Goal: Task Accomplishment & Management: Manage account settings

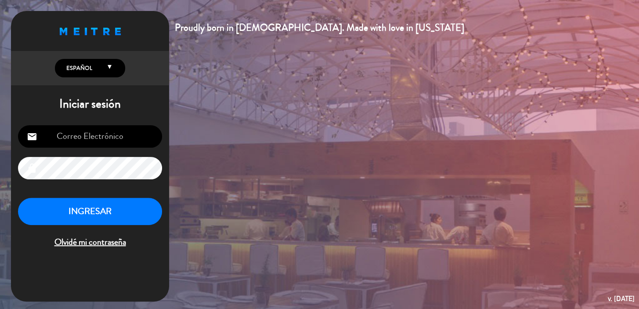
type input "[EMAIL_ADDRESS][DOMAIN_NAME]"
click at [125, 210] on button "INGRESAR" at bounding box center [90, 212] width 144 height 28
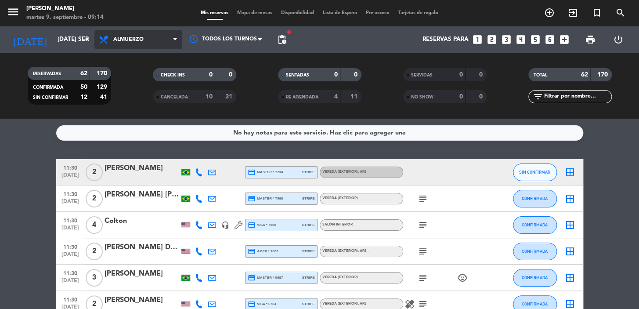
click at [165, 42] on span "Almuerzo" at bounding box center [138, 39] width 88 height 19
click at [134, 74] on div "menu [PERSON_NAME] 9. septiembre - 09:14 Mis reservas Mapa de mesas Disponibili…" at bounding box center [319, 59] width 639 height 119
click at [593, 42] on span "print" at bounding box center [590, 39] width 11 height 11
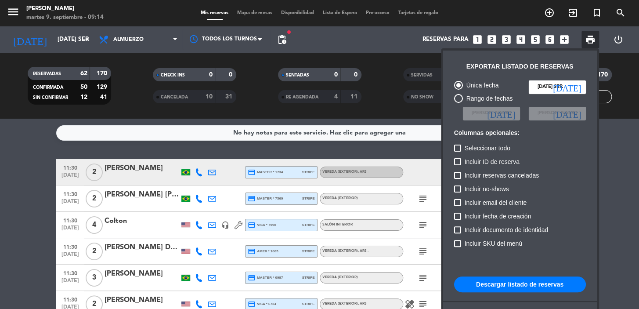
click at [515, 286] on button "Descargar listado de reservas" at bounding box center [520, 284] width 132 height 16
click at [281, 43] on span "pending_actions" at bounding box center [282, 39] width 11 height 11
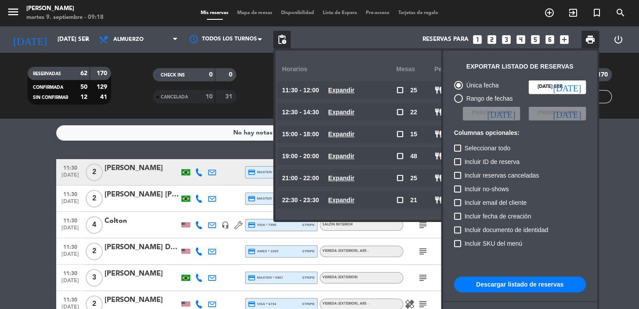
click at [355, 88] on u "Expandir" at bounding box center [341, 90] width 26 height 7
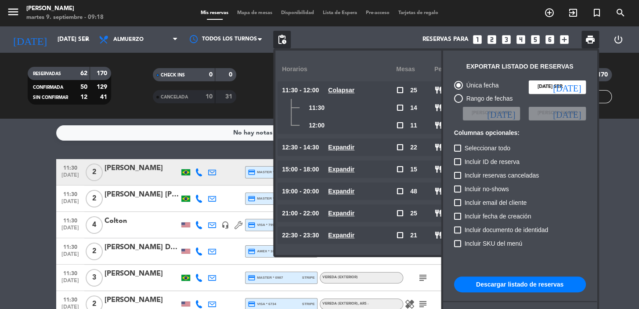
click at [348, 150] on u "Expandir" at bounding box center [341, 147] width 26 height 7
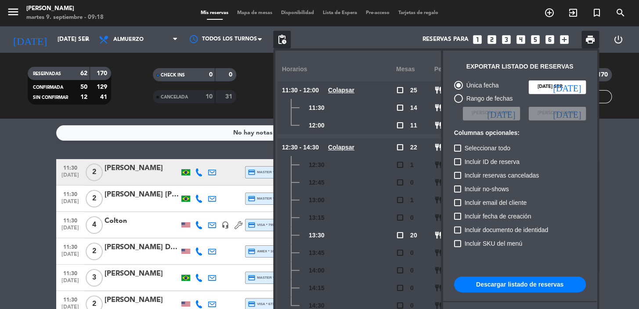
click at [616, 211] on div at bounding box center [319, 154] width 639 height 309
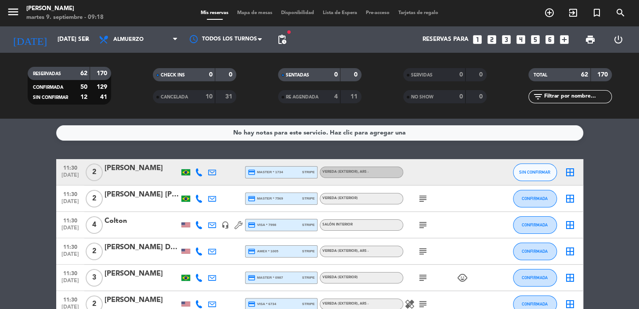
click at [287, 37] on span "pending_actions" at bounding box center [282, 40] width 18 height 18
click at [279, 42] on span "pending_actions" at bounding box center [282, 39] width 11 height 11
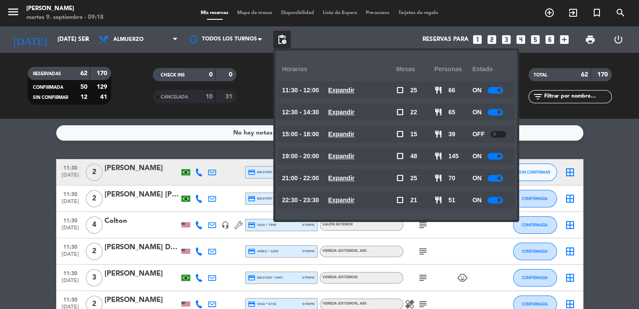
click at [340, 91] on u "Expandir" at bounding box center [341, 90] width 26 height 7
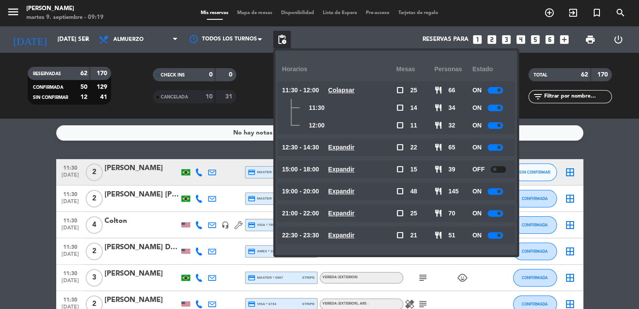
click at [344, 144] on u "Expandir" at bounding box center [341, 147] width 26 height 7
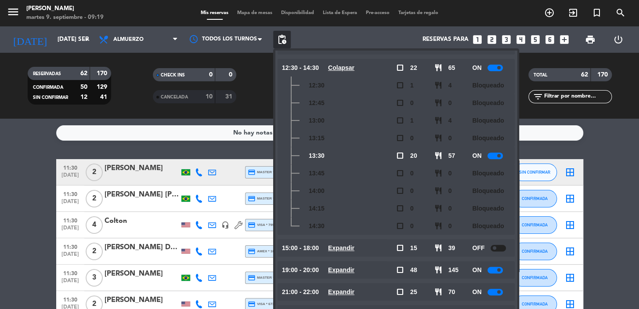
scroll to position [98, 0]
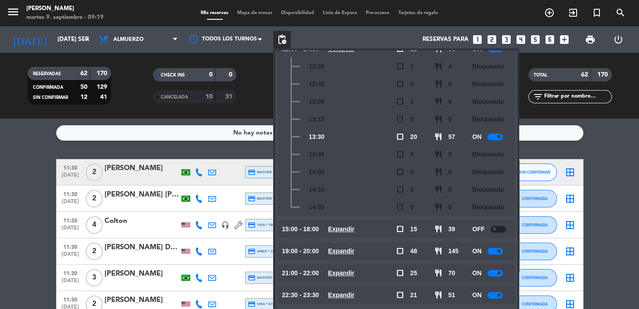
click at [348, 228] on u "Expandir" at bounding box center [341, 228] width 26 height 7
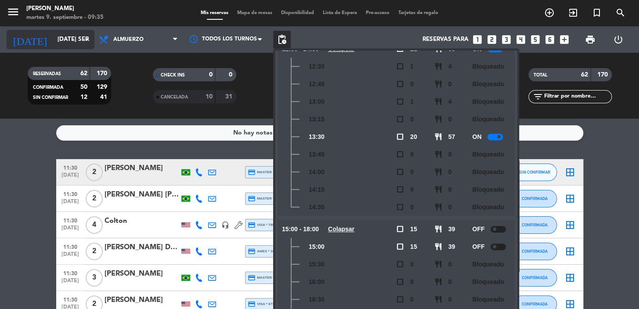
click at [76, 44] on input "[DATE] sep." at bounding box center [92, 40] width 78 height 16
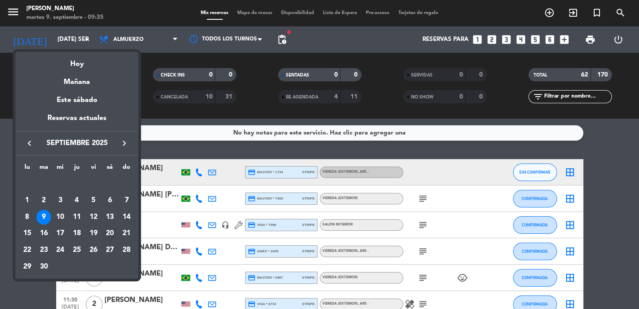
click at [109, 235] on div "20" at bounding box center [109, 233] width 15 height 15
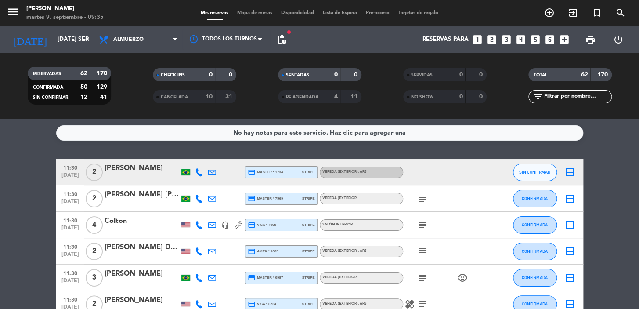
type input "sáb. [DATE]"
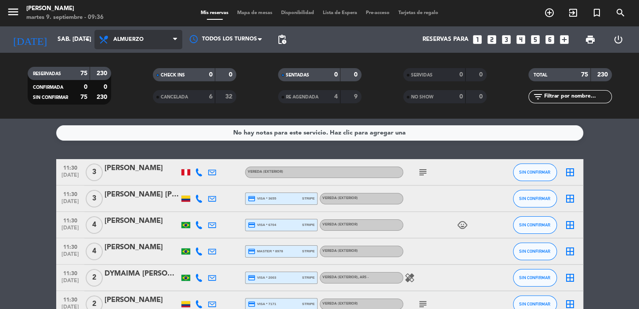
click at [146, 34] on span "Almuerzo" at bounding box center [138, 39] width 88 height 19
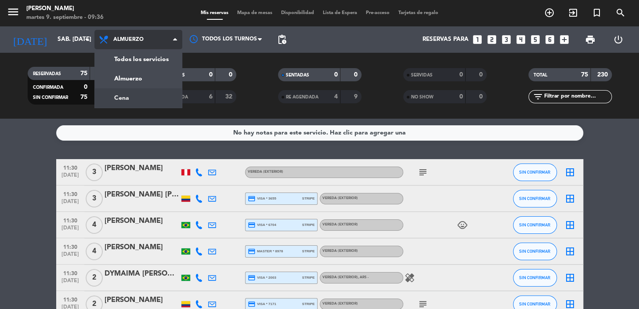
click at [131, 96] on div "menu [PERSON_NAME] 9. septiembre - 09:36 Mis reservas Mapa de mesas Disponibili…" at bounding box center [319, 59] width 639 height 119
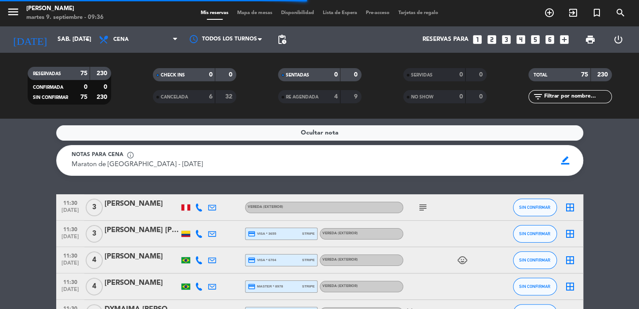
click at [580, 98] on input "text" at bounding box center [577, 97] width 68 height 10
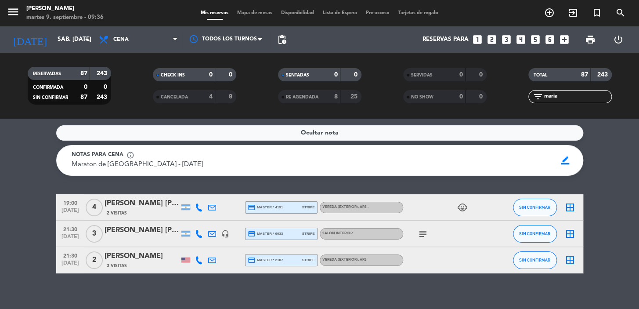
type input "maria"
click at [148, 231] on div "[PERSON_NAME] [PERSON_NAME]" at bounding box center [142, 230] width 75 height 11
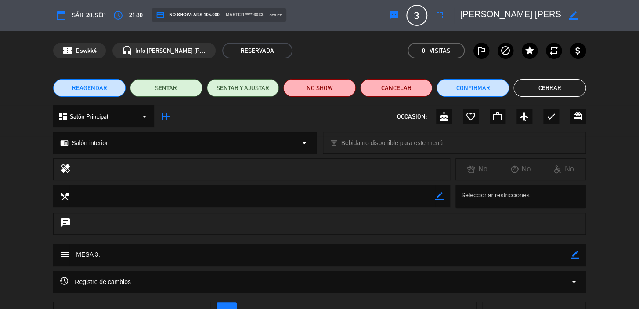
click at [575, 252] on icon "border_color" at bounding box center [575, 254] width 8 height 8
click at [253, 257] on textarea at bounding box center [320, 254] width 502 height 22
type textarea "MESA 302."
click at [576, 256] on icon at bounding box center [575, 254] width 8 height 8
click at [539, 93] on button "Cerrar" at bounding box center [550, 88] width 72 height 18
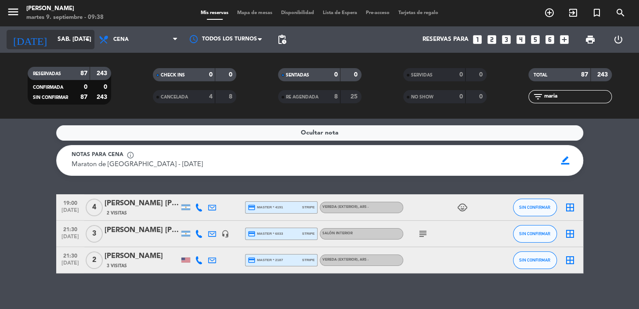
click at [66, 43] on input "sáb. [DATE]" at bounding box center [92, 40] width 78 height 16
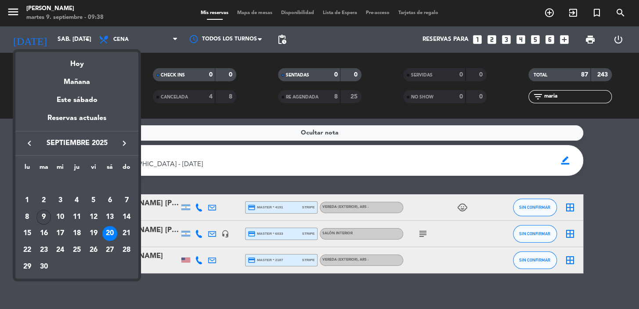
click at [46, 214] on div "9" at bounding box center [43, 217] width 15 height 15
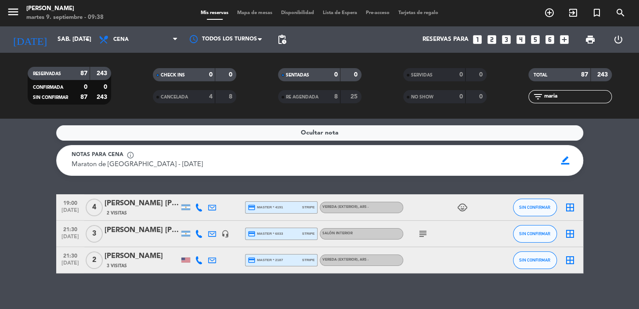
type input "[DATE] sep."
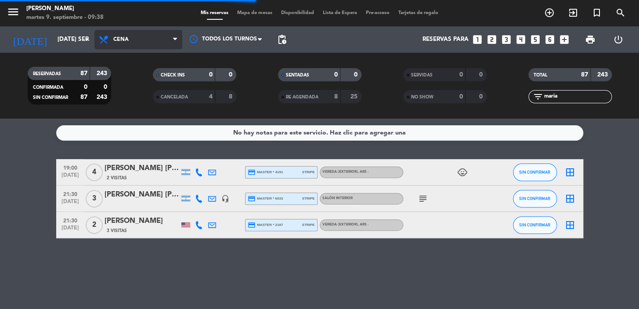
click at [120, 41] on span "Cena" at bounding box center [120, 39] width 15 height 6
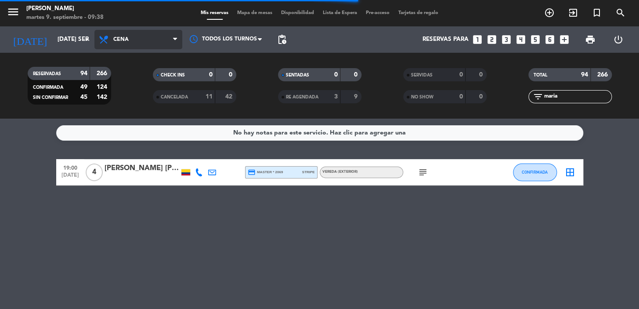
click at [132, 40] on span "Cena" at bounding box center [138, 39] width 88 height 19
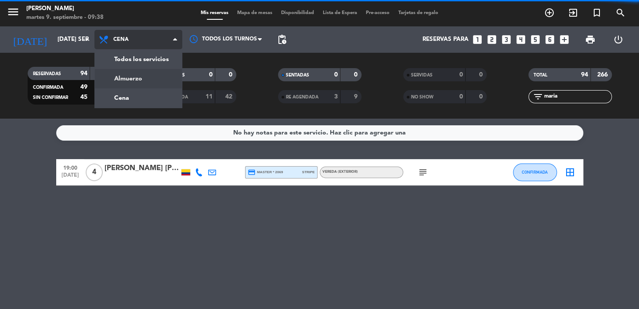
click at [147, 82] on div "menu [PERSON_NAME] 9. septiembre - 09:38 Mis reservas Mapa de mesas Disponibili…" at bounding box center [319, 59] width 639 height 119
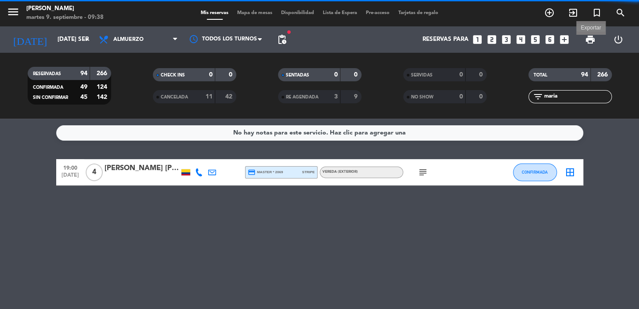
click at [593, 38] on span "print" at bounding box center [590, 39] width 11 height 11
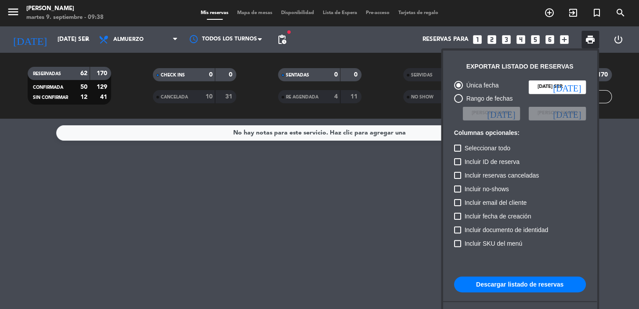
click at [264, 195] on div at bounding box center [319, 154] width 639 height 309
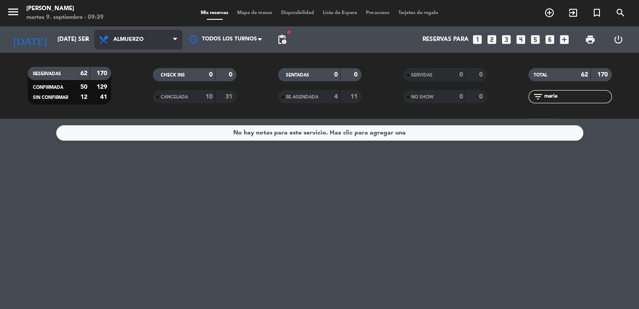
click at [147, 43] on span "Almuerzo" at bounding box center [138, 39] width 88 height 19
click at [134, 83] on div "menu [PERSON_NAME] 9. septiembre - 09:39 Mis reservas Mapa de mesas Disponibili…" at bounding box center [319, 59] width 639 height 119
click at [294, 40] on div "Reservas para looks_one looks_two looks_3 looks_4 looks_5 looks_6 add_box" at bounding box center [432, 39] width 282 height 26
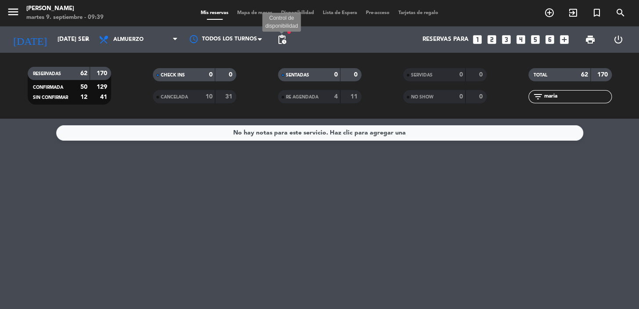
click at [285, 37] on span "pending_actions" at bounding box center [282, 39] width 11 height 11
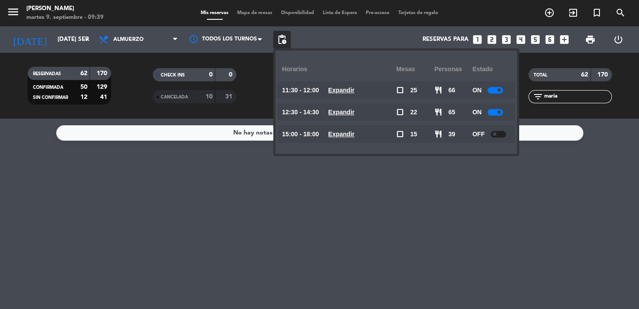
click at [337, 91] on u "Expandir" at bounding box center [341, 90] width 26 height 7
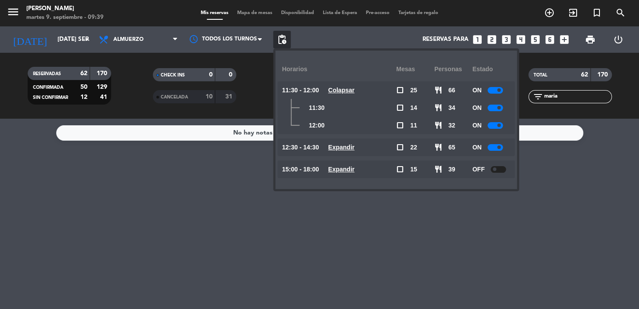
click at [345, 152] on div "12:30 - 14:30 Expandir" at bounding box center [339, 147] width 114 height 18
click at [355, 144] on u "Expandir" at bounding box center [341, 147] width 26 height 7
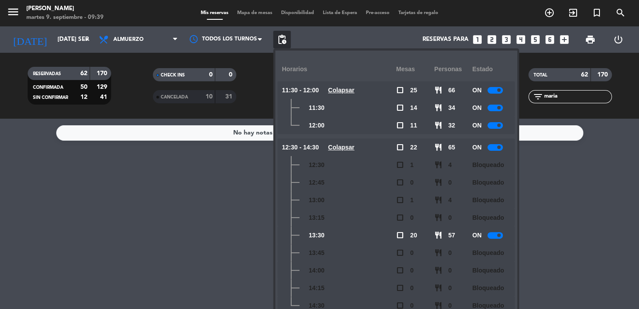
scroll to position [33, 0]
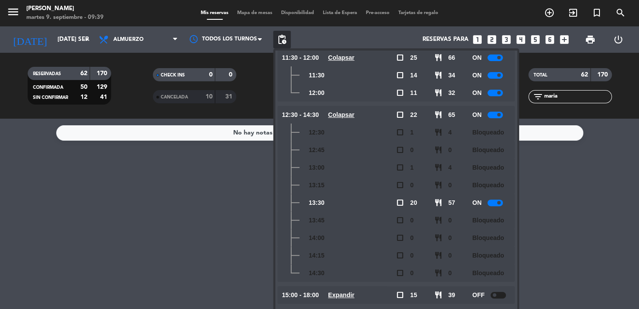
click at [339, 299] on span "Expandir" at bounding box center [341, 295] width 26 height 10
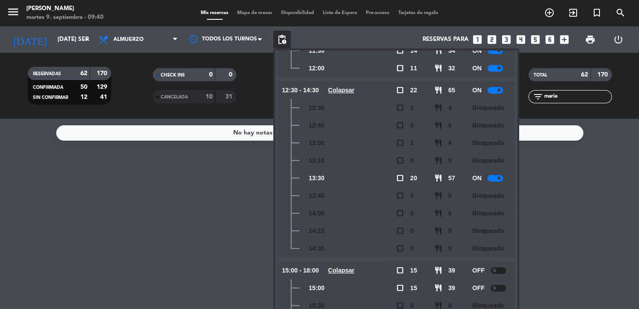
scroll to position [80, 0]
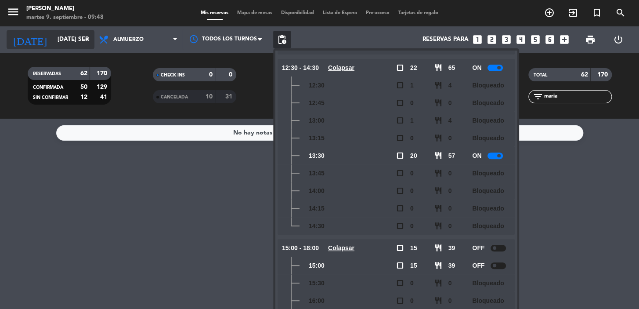
click at [82, 36] on icon "arrow_drop_down" at bounding box center [87, 39] width 11 height 11
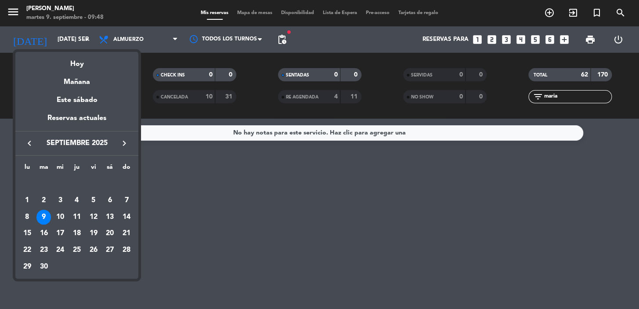
click at [535, 40] on div at bounding box center [319, 154] width 639 height 309
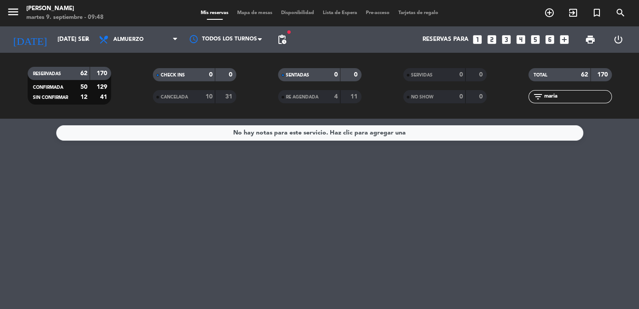
click at [536, 39] on icon "looks_5" at bounding box center [535, 39] width 11 height 11
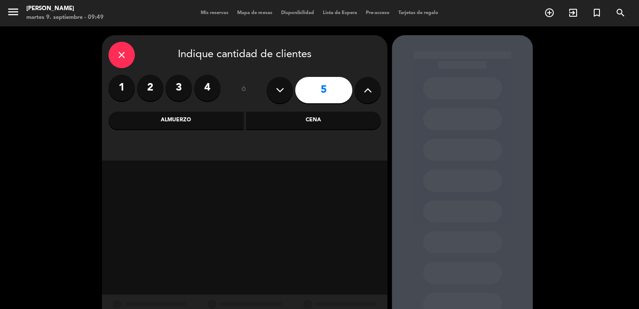
click at [286, 120] on div "Cena" at bounding box center [313, 121] width 135 height 18
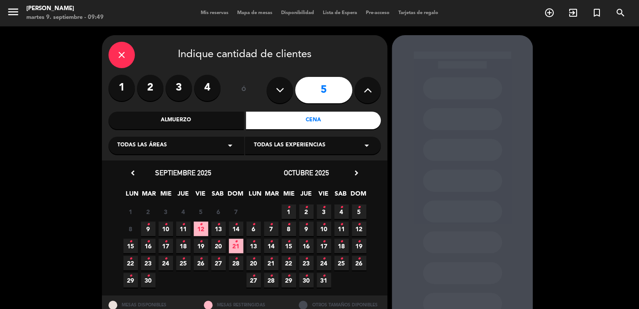
click at [359, 168] on icon "chevron_right" at bounding box center [356, 172] width 9 height 9
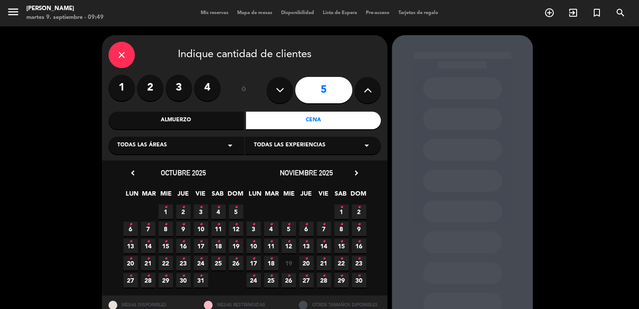
click at [357, 170] on icon "chevron_right" at bounding box center [356, 172] width 9 height 9
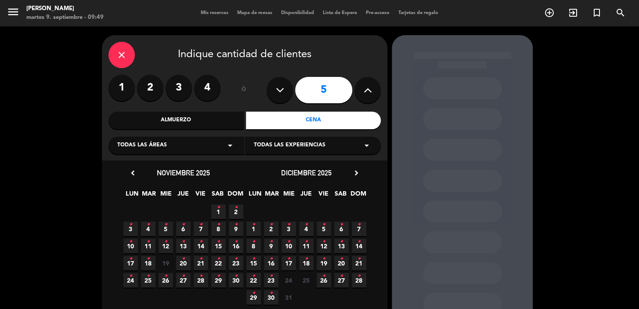
click at [356, 259] on span "21 •" at bounding box center [359, 263] width 14 height 14
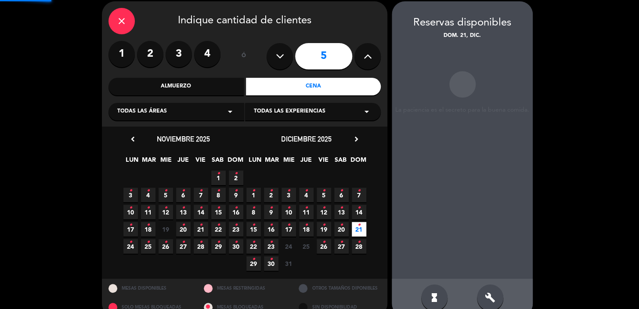
scroll to position [35, 0]
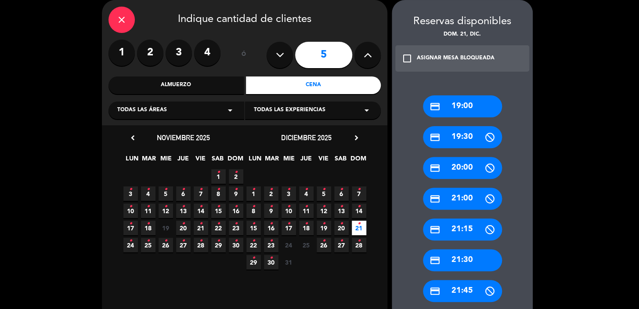
click at [467, 101] on div "credit_card 19:00" at bounding box center [462, 106] width 79 height 22
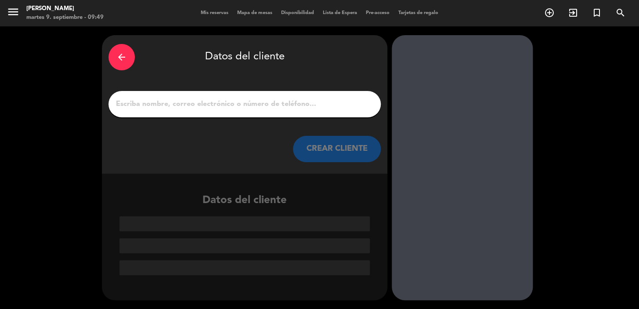
scroll to position [0, 0]
click at [185, 119] on div "arrow_back Datos del cliente CREAR CLIENTE" at bounding box center [245, 104] width 286 height 138
click at [183, 107] on input "1" at bounding box center [244, 104] width 259 height 12
paste input "[PERSON_NAME]"
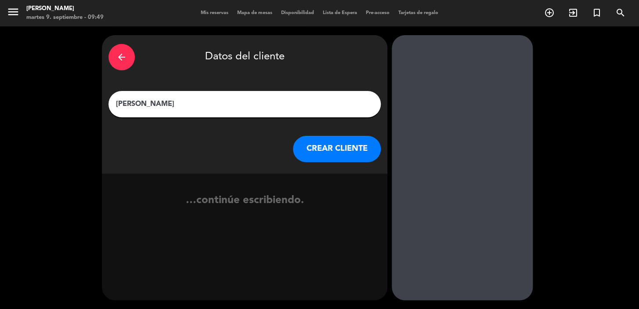
type input "[PERSON_NAME]"
click at [319, 148] on button "CREAR CLIENTE" at bounding box center [337, 149] width 88 height 26
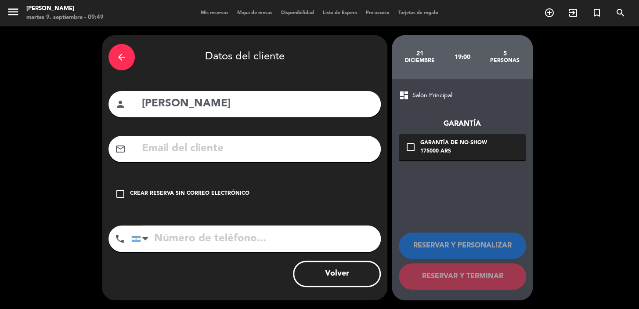
click at [210, 148] on input "text" at bounding box center [257, 149] width 233 height 18
paste input "[EMAIL_ADDRESS][DOMAIN_NAME]"
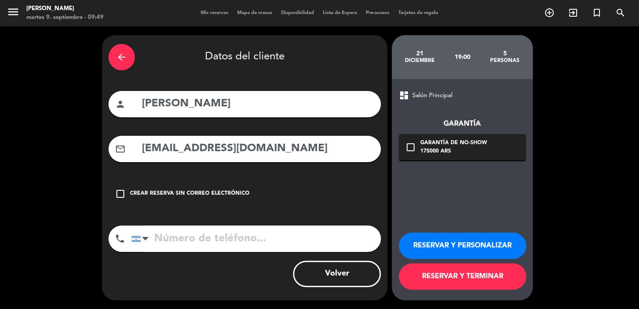
type input "[EMAIL_ADDRESS][DOMAIN_NAME]"
click at [185, 236] on input "tel" at bounding box center [256, 238] width 250 height 26
click at [170, 235] on input "tel" at bounding box center [256, 238] width 250 height 26
paste input "1141511234"
click at [155, 234] on input "1141511234" at bounding box center [256, 238] width 250 height 26
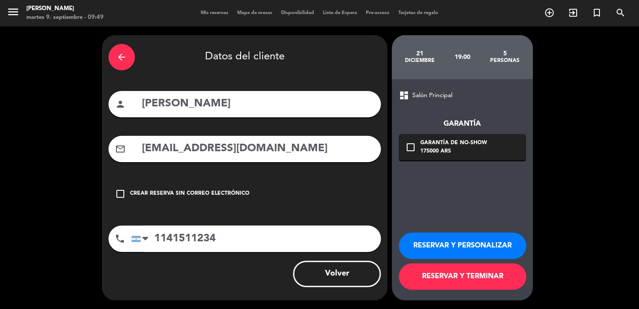
type input "1141511234"
click at [453, 242] on button "RESERVAR Y PERSONALIZAR" at bounding box center [462, 245] width 127 height 26
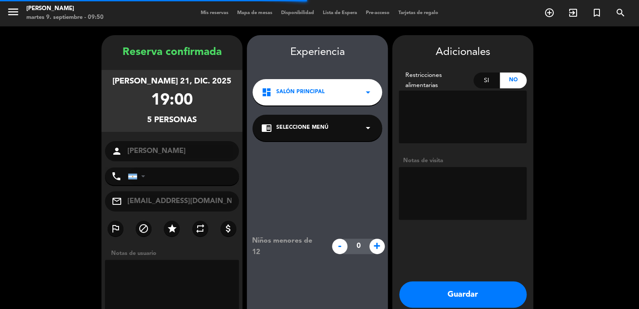
type input "[PHONE_NUMBER]"
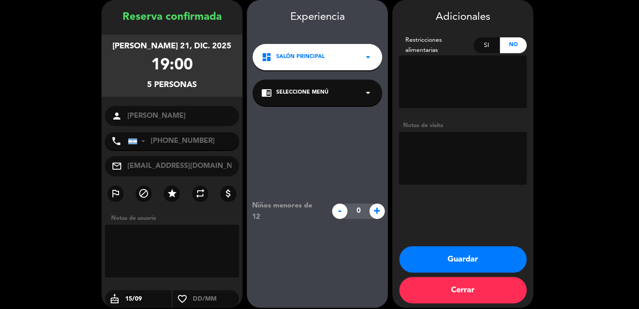
drag, startPoint x: 127, startPoint y: 10, endPoint x: 131, endPoint y: 13, distance: 5.5
click at [131, 13] on div "Reserva confirmada" at bounding box center [171, 17] width 141 height 17
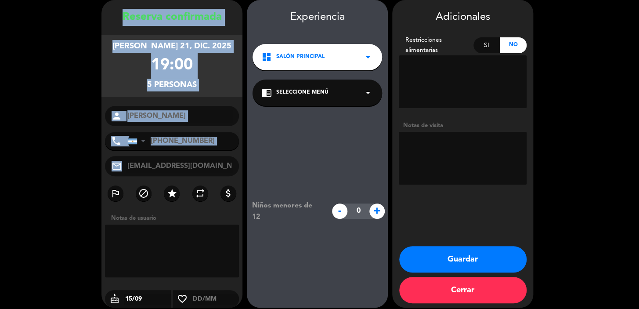
drag, startPoint x: 121, startPoint y: 16, endPoint x: 235, endPoint y: 174, distance: 194.7
click at [235, 174] on div "Reserva confirmada [PERSON_NAME] 21, dic. 2025 19:00 5 personas person [PERSON_…" at bounding box center [171, 163] width 141 height 308
copy div "Loremip dolorsitam consect 03, adi. 9466 78:44 4 elitsedd eiusmo tempo Incidi U…"
click at [476, 266] on button "Guardar" at bounding box center [462, 259] width 127 height 26
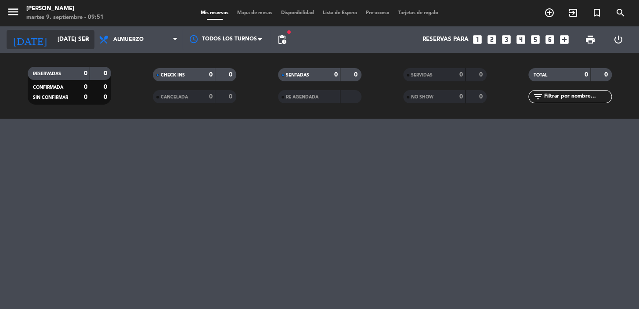
click at [73, 40] on input "[DATE] sep." at bounding box center [92, 40] width 78 height 16
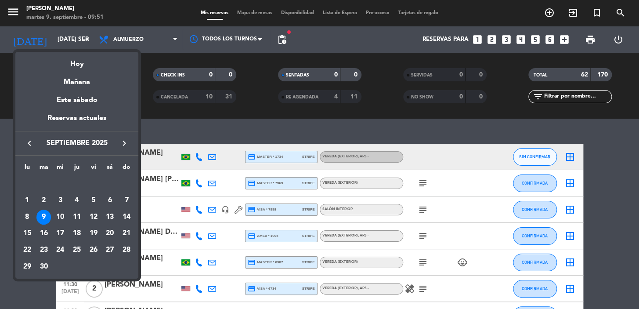
click at [123, 147] on icon "keyboard_arrow_right" at bounding box center [124, 143] width 11 height 11
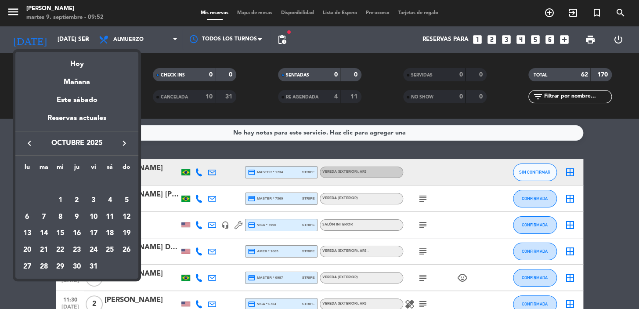
click at [495, 38] on div at bounding box center [319, 154] width 639 height 309
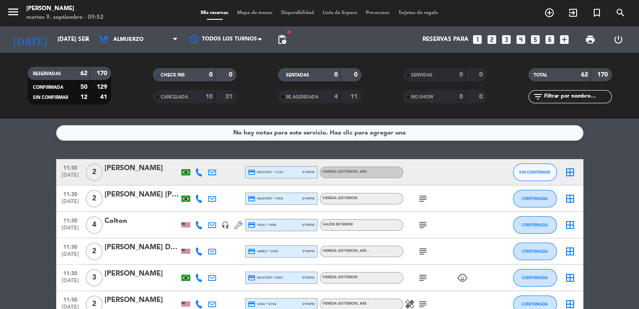
click at [493, 38] on icon "looks_two" at bounding box center [491, 39] width 11 height 11
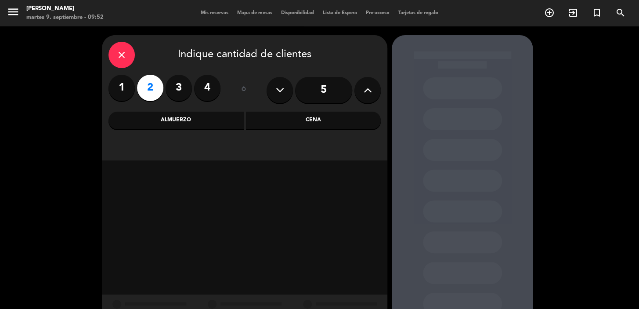
click at [254, 127] on div "Cena" at bounding box center [313, 121] width 135 height 18
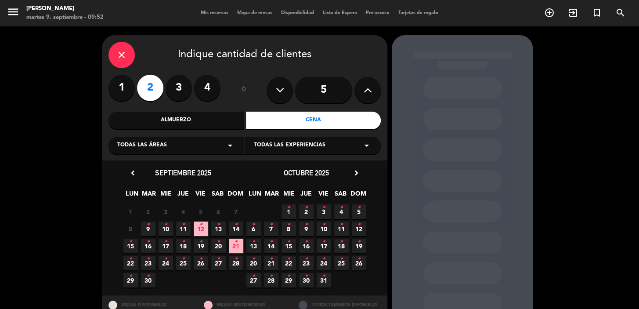
click at [328, 209] on span "3 •" at bounding box center [324, 211] width 14 height 14
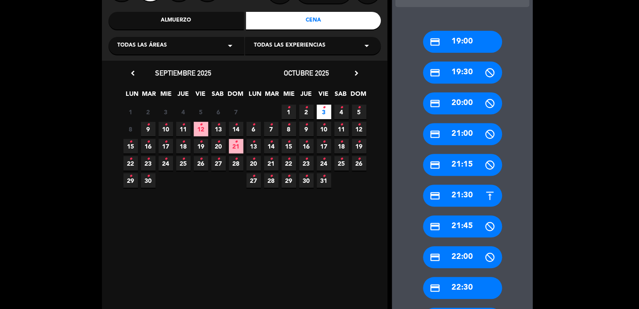
scroll to position [112, 0]
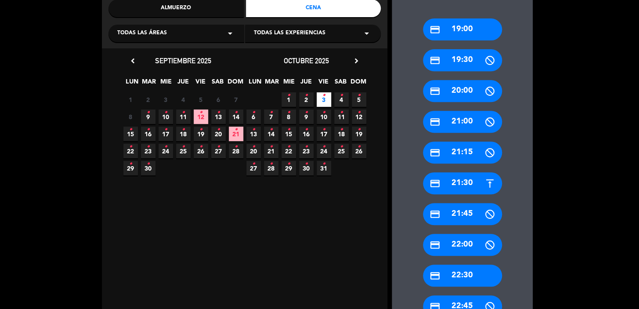
click at [449, 143] on div "credit_card 21:15" at bounding box center [462, 152] width 79 height 22
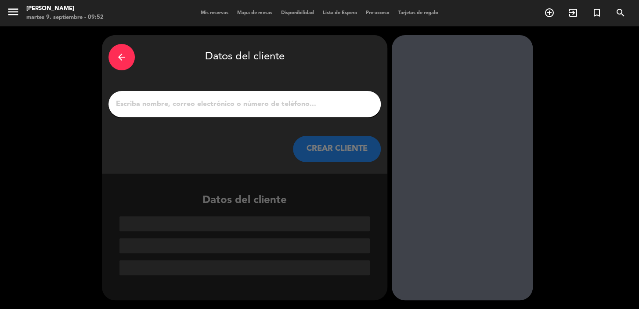
scroll to position [0, 0]
click at [198, 103] on input "1" at bounding box center [244, 104] width 259 height 12
click at [195, 98] on input "1" at bounding box center [244, 104] width 259 height 12
paste input "[PERSON_NAME]"
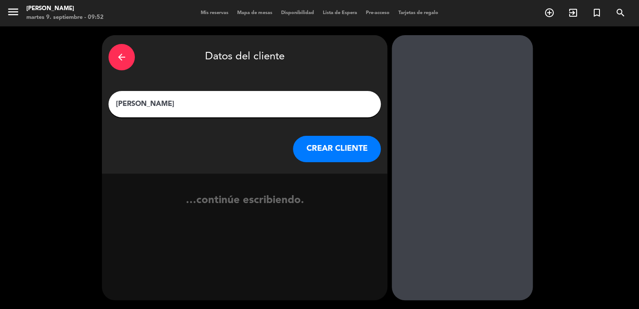
type input "[PERSON_NAME]"
click at [312, 142] on button "CREAR CLIENTE" at bounding box center [337, 149] width 88 height 26
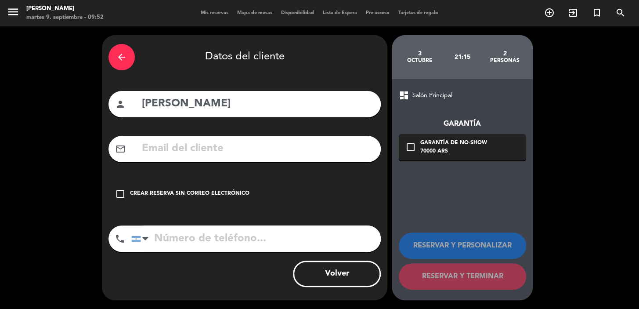
click at [222, 143] on input "text" at bounding box center [257, 149] width 233 height 18
click at [175, 143] on input "text" at bounding box center [257, 149] width 233 height 18
paste input "[EMAIL_ADDRESS][DOMAIN_NAME]"
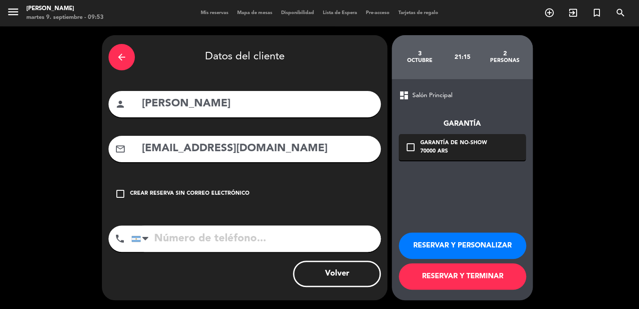
type input "[EMAIL_ADDRESS][DOMAIN_NAME]"
click at [193, 237] on input "tel" at bounding box center [256, 238] width 250 height 26
click at [171, 238] on input "tel" at bounding box center [256, 238] width 250 height 26
paste input "1141511234"
type input "1141511234"
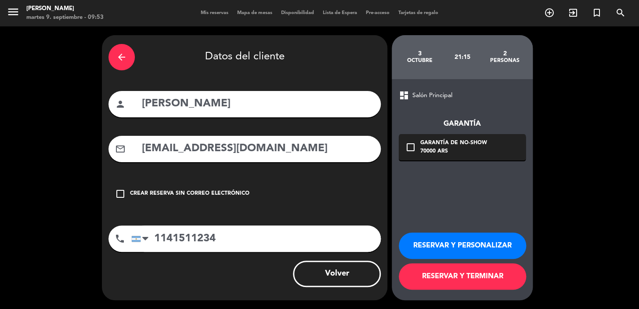
click at [435, 240] on button "RESERVAR Y PERSONALIZAR" at bounding box center [462, 245] width 127 height 26
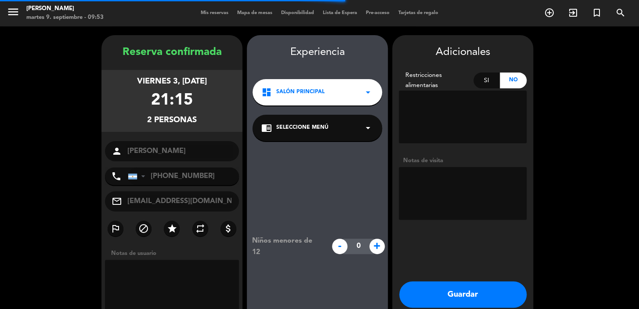
scroll to position [35, 0]
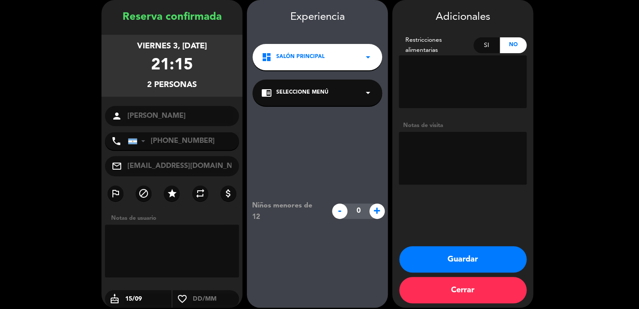
click at [413, 142] on textarea at bounding box center [463, 158] width 128 height 53
click at [481, 160] on textarea at bounding box center [463, 158] width 128 height 53
type textarea "paso [PERSON_NAME]"
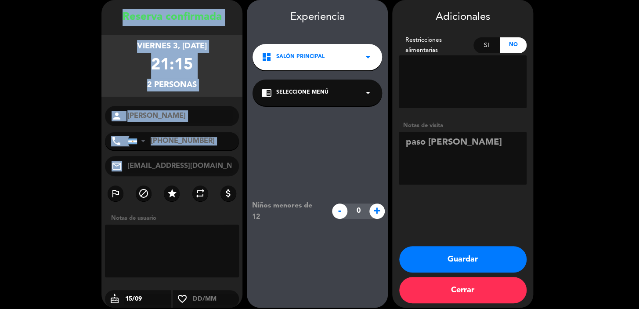
drag, startPoint x: 117, startPoint y: 10, endPoint x: 235, endPoint y: 166, distance: 195.2
click at [235, 169] on div "Reserva confirmada viernes 3, [DATE] 21:15 2 personas person [PERSON_NAME] Ligh…" at bounding box center [171, 163] width 141 height 308
copy div "Loremip dolorsitam consect 1, adi. 4331 99:52 4 elitsedd eiusmo tempo Incidi Ut…"
click at [444, 255] on button "Guardar" at bounding box center [462, 259] width 127 height 26
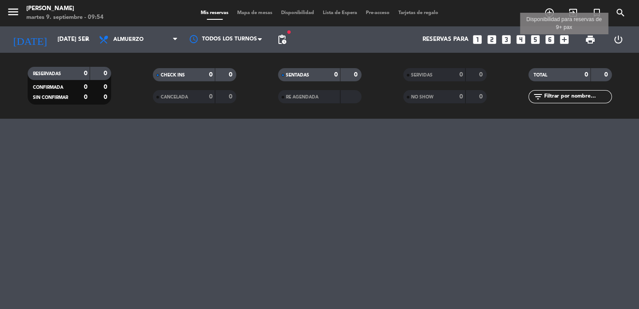
click at [567, 36] on icon "add_box" at bounding box center [564, 39] width 11 height 11
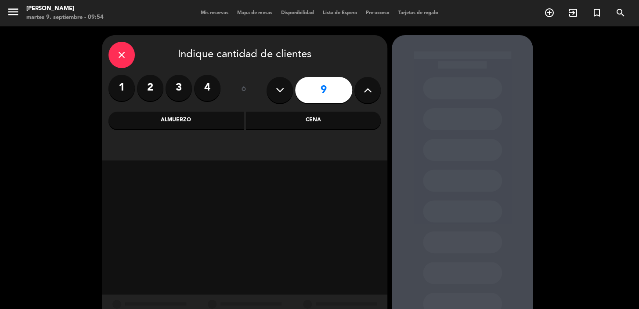
click at [284, 92] on button at bounding box center [280, 90] width 26 height 26
type input "7"
click at [313, 122] on div "Cena" at bounding box center [313, 121] width 135 height 18
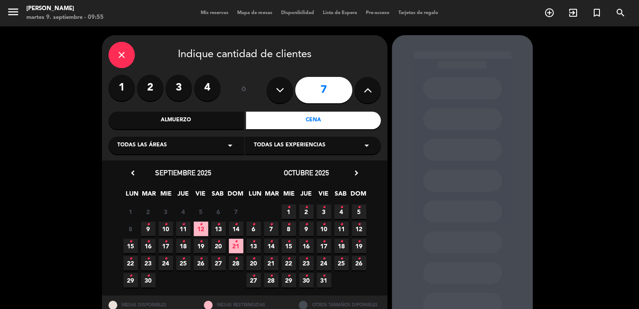
click at [123, 168] on div "chevron_left septiembre 2025" at bounding box center [183, 173] width 123 height 12
click at [131, 171] on icon "chevron_left" at bounding box center [132, 172] width 9 height 9
click at [134, 173] on icon "chevron_left" at bounding box center [132, 172] width 9 height 9
click at [167, 224] on span "10 •" at bounding box center [166, 228] width 14 height 14
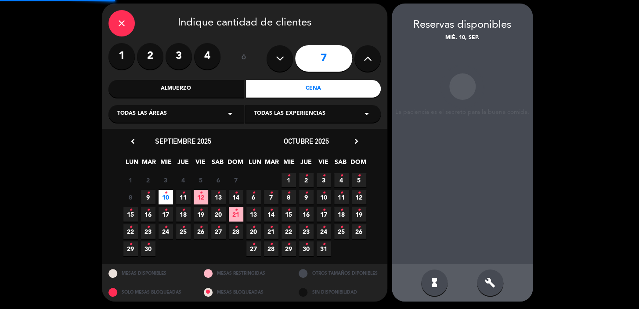
scroll to position [32, 0]
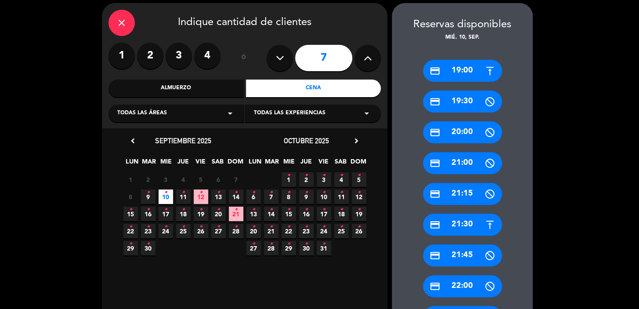
click at [166, 197] on icon "•" at bounding box center [165, 192] width 3 height 14
click at [453, 67] on div "credit_card 19:00" at bounding box center [462, 71] width 79 height 22
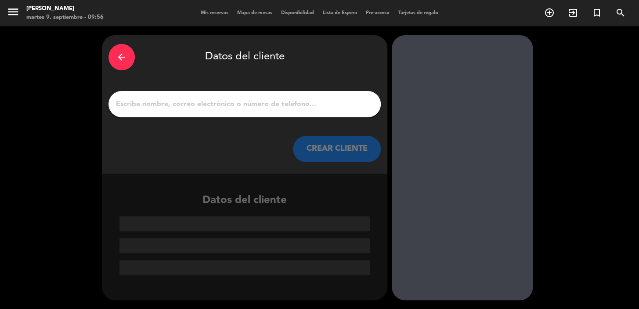
click at [198, 102] on input "1" at bounding box center [244, 104] width 259 height 12
drag, startPoint x: 187, startPoint y: 119, endPoint x: 175, endPoint y: 105, distance: 18.4
click at [175, 105] on input "1" at bounding box center [244, 104] width 259 height 12
paste input "Fosu [PERSON_NAME]"
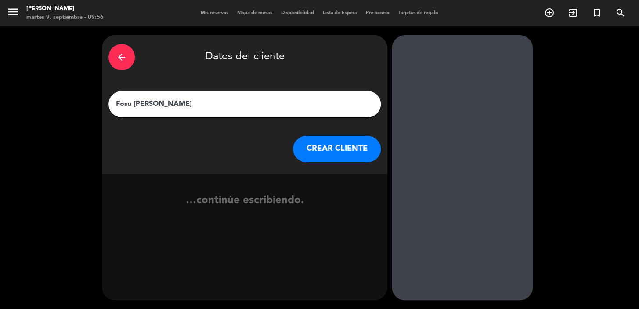
type input "Fosu [PERSON_NAME]"
click at [347, 144] on button "CREAR CLIENTE" at bounding box center [337, 149] width 88 height 26
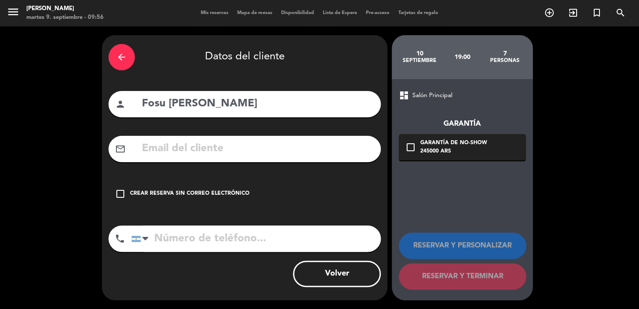
click at [185, 144] on input "text" at bounding box center [257, 149] width 233 height 18
drag, startPoint x: 185, startPoint y: 142, endPoint x: 174, endPoint y: 145, distance: 10.4
paste input "[EMAIL_ADDRESS][DOMAIN_NAME]"
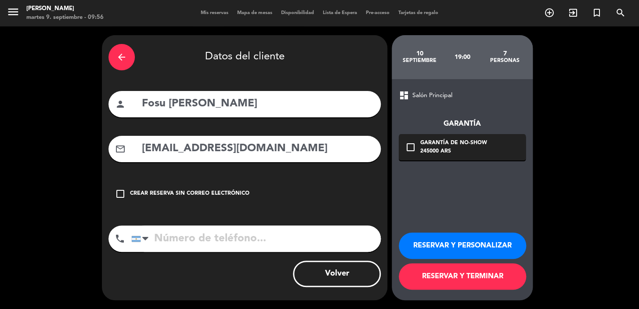
type input "[EMAIL_ADDRESS][DOMAIN_NAME]"
click at [202, 229] on input "tel" at bounding box center [256, 238] width 250 height 26
paste input "1141511234"
type input "1141511234"
click at [484, 245] on button "RESERVAR Y PERSONALIZAR" at bounding box center [462, 245] width 127 height 26
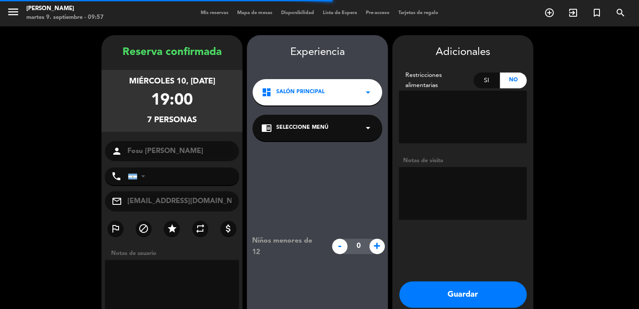
type input "[PHONE_NUMBER]"
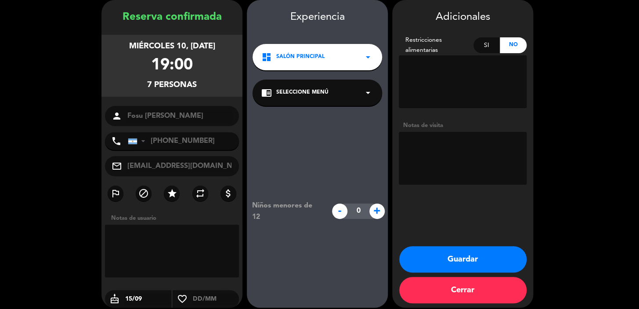
click at [427, 170] on textarea at bounding box center [463, 158] width 128 height 53
type textarea "h"
type textarea "paso [PERSON_NAME]"
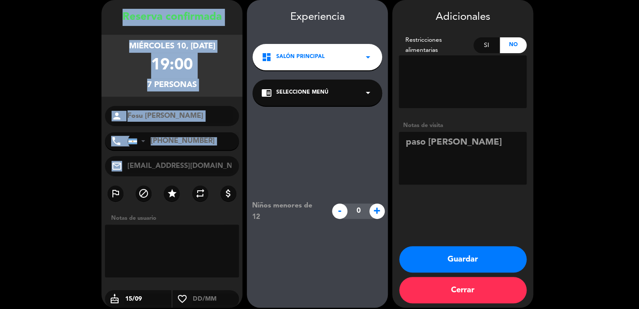
drag, startPoint x: 115, startPoint y: 13, endPoint x: 232, endPoint y: 164, distance: 191.0
click at [233, 166] on div "Reserva confirmada miércoles 10, [DATE] 19:00 7 personas person Fosu [PERSON_NA…" at bounding box center [171, 163] width 141 height 308
copy div "Loremip dolorsitam consectet 95, adi. 0885 16:16 1 elitsedd eiusmo tempo Incidi…"
click at [479, 256] on button "Guardar" at bounding box center [462, 259] width 127 height 26
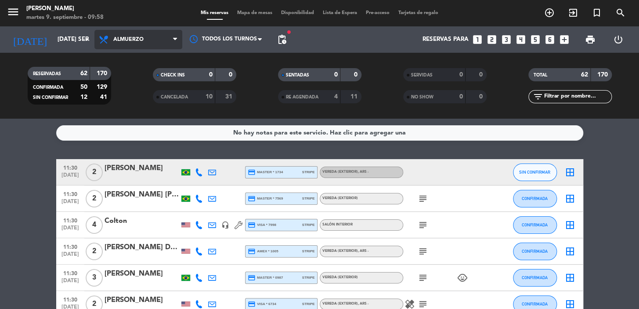
click at [140, 37] on span "Almuerzo" at bounding box center [128, 39] width 30 height 6
click at [145, 104] on div "menu [PERSON_NAME] 9. septiembre - 09:58 Mis reservas Mapa de mesas Disponibili…" at bounding box center [319, 59] width 639 height 119
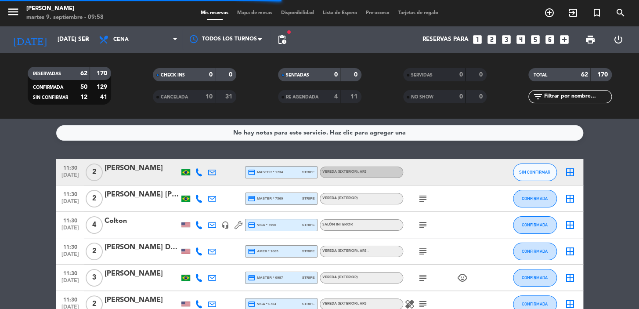
click at [564, 94] on input "text" at bounding box center [577, 97] width 68 height 10
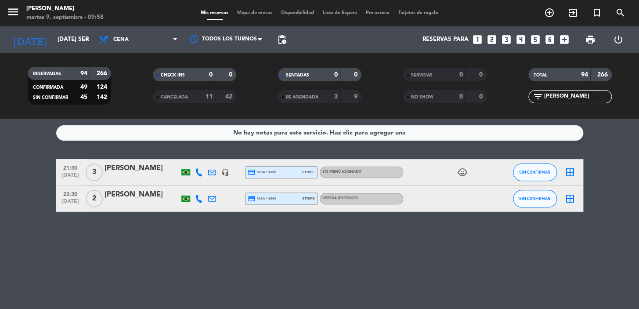
type input "[PERSON_NAME]"
click at [138, 169] on div "[PERSON_NAME]" at bounding box center [142, 168] width 75 height 11
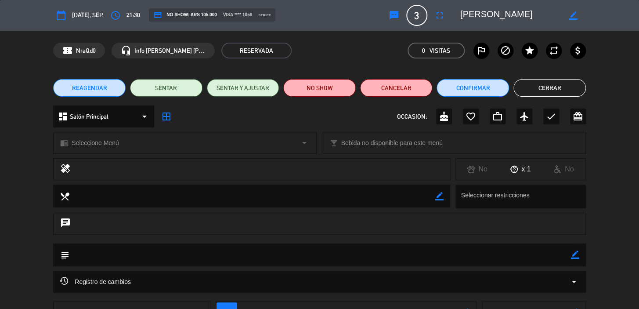
click at [130, 15] on span "21:30" at bounding box center [134, 15] width 14 height 10
click at [135, 17] on span "21:30" at bounding box center [134, 15] width 14 height 10
click at [136, 18] on span "21:30" at bounding box center [134, 15] width 14 height 10
click at [138, 15] on span "21:30" at bounding box center [134, 15] width 14 height 10
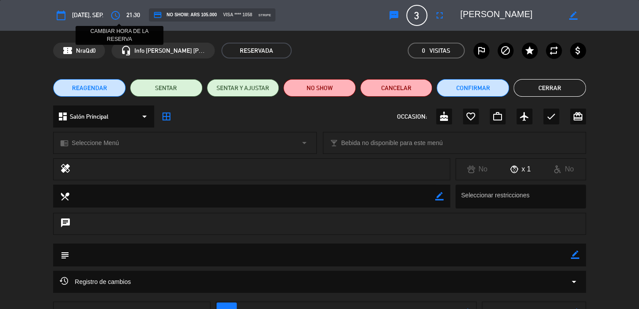
click at [114, 9] on button "access_time" at bounding box center [116, 15] width 16 height 16
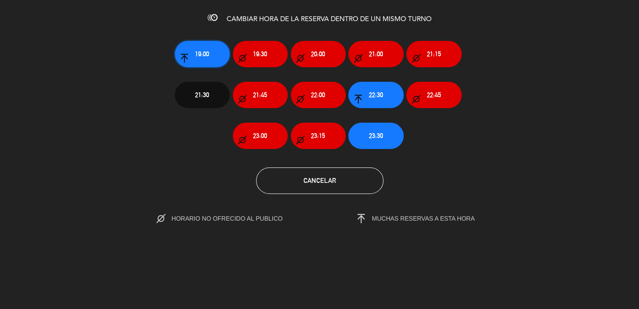
click at [207, 43] on button "19:00" at bounding box center [202, 54] width 55 height 26
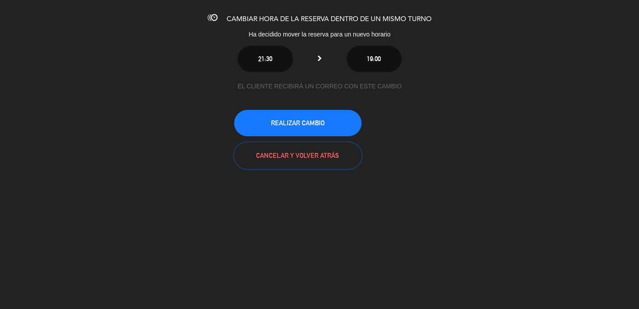
click at [284, 157] on button "CANCELAR Y VOLVER ATRÁS" at bounding box center [297, 155] width 127 height 26
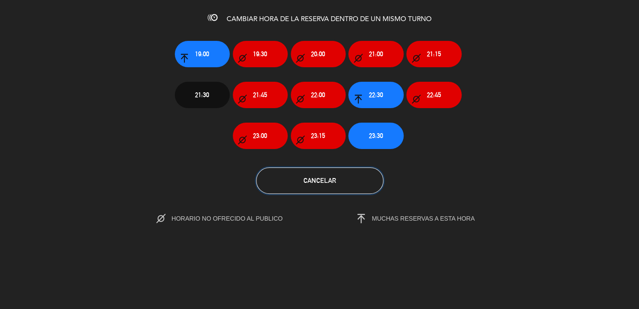
click at [333, 179] on span "Cancelar" at bounding box center [320, 180] width 33 height 7
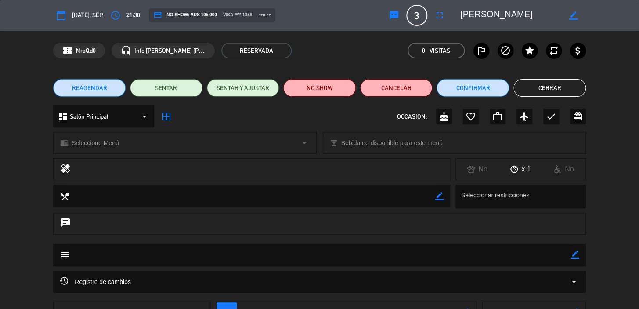
click at [578, 250] on icon "border_color" at bounding box center [575, 254] width 8 height 8
click at [515, 254] on textarea at bounding box center [320, 254] width 502 height 22
click at [570, 15] on icon "border_color" at bounding box center [573, 15] width 8 height 8
click at [530, 18] on textarea at bounding box center [510, 15] width 101 height 16
click at [572, 15] on icon at bounding box center [573, 15] width 8 height 8
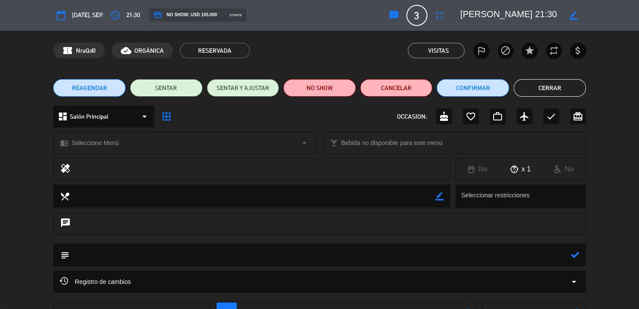
click at [544, 13] on textarea at bounding box center [510, 15] width 101 height 16
click at [547, 13] on textarea at bounding box center [510, 15] width 101 height 16
click at [577, 14] on div "border_color" at bounding box center [573, 15] width 25 height 16
click at [572, 14] on icon "border_color" at bounding box center [573, 15] width 8 height 8
type textarea "[PERSON_NAME]"
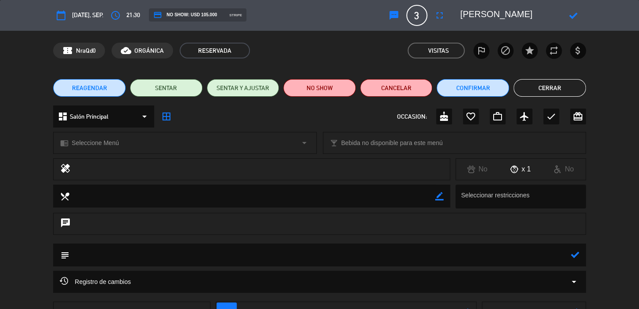
click at [568, 15] on div at bounding box center [573, 15] width 25 height 16
click at [566, 83] on button "Cerrar" at bounding box center [550, 88] width 72 height 18
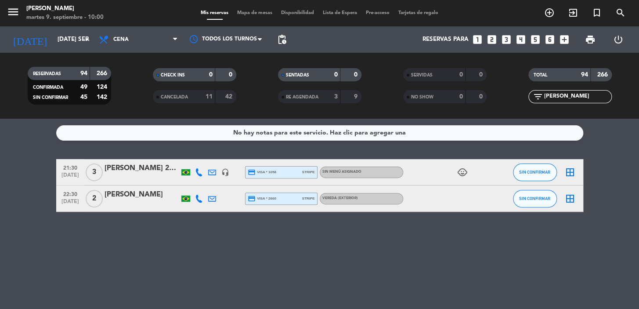
click at [166, 167] on div "[PERSON_NAME] 21:30" at bounding box center [142, 168] width 75 height 11
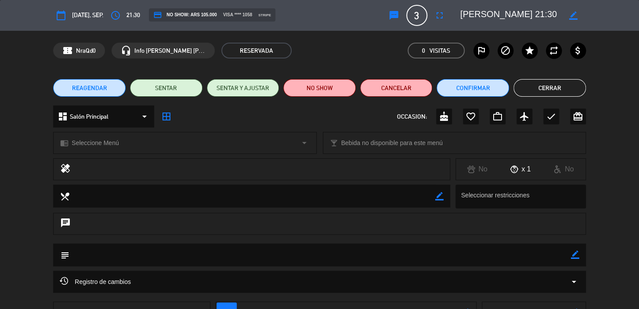
click at [567, 13] on div "border_color" at bounding box center [573, 15] width 25 height 16
click at [573, 16] on icon "border_color" at bounding box center [573, 15] width 8 height 8
click at [570, 10] on div at bounding box center [573, 15] width 25 height 16
click at [574, 11] on icon at bounding box center [573, 15] width 8 height 8
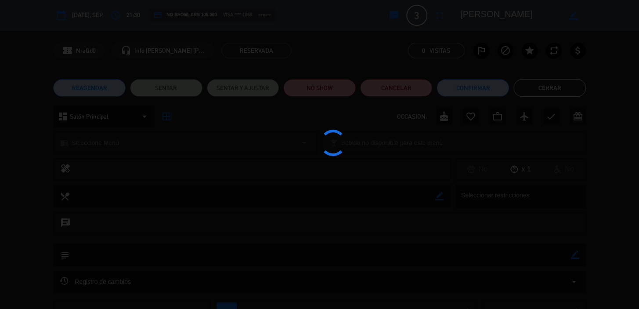
type textarea "[PERSON_NAME]"
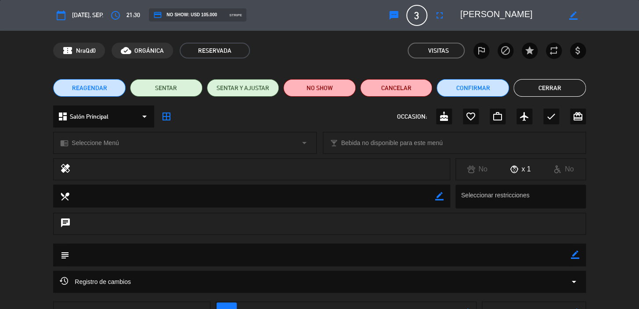
click at [520, 88] on button "Cerrar" at bounding box center [550, 88] width 72 height 18
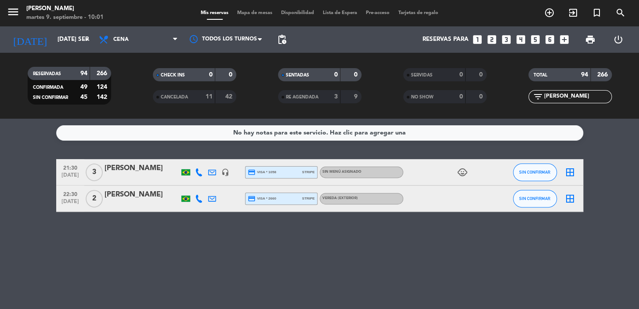
click at [533, 36] on icon "looks_5" at bounding box center [535, 39] width 11 height 11
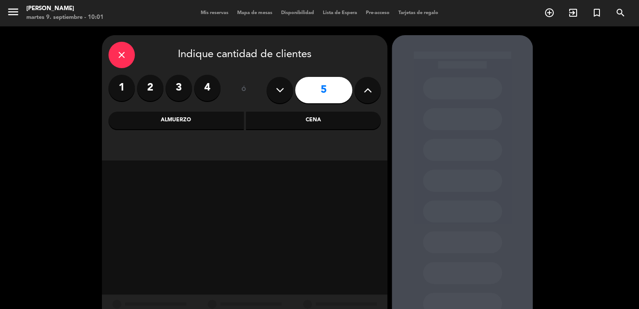
click at [265, 119] on div "Cena" at bounding box center [313, 121] width 135 height 18
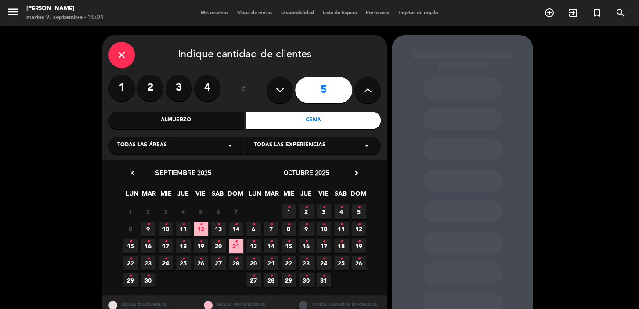
click at [147, 226] on icon "•" at bounding box center [148, 224] width 3 height 14
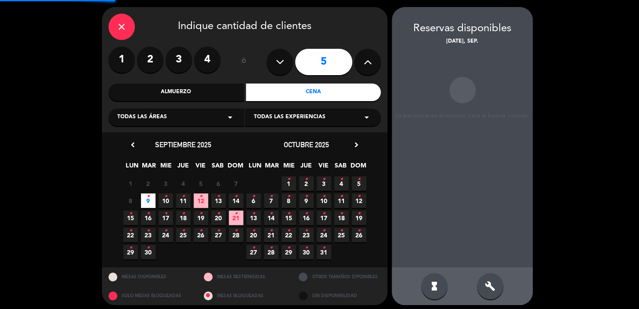
scroll to position [32, 0]
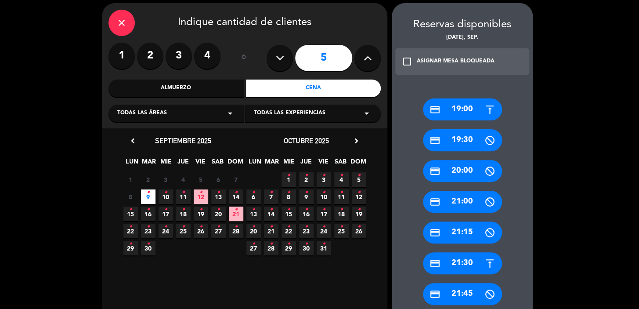
click at [466, 264] on div "credit_card 21:30" at bounding box center [462, 263] width 79 height 22
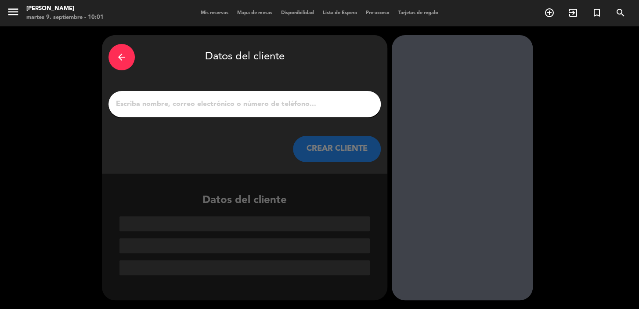
scroll to position [0, 0]
click at [273, 103] on input "1" at bounding box center [244, 104] width 259 height 12
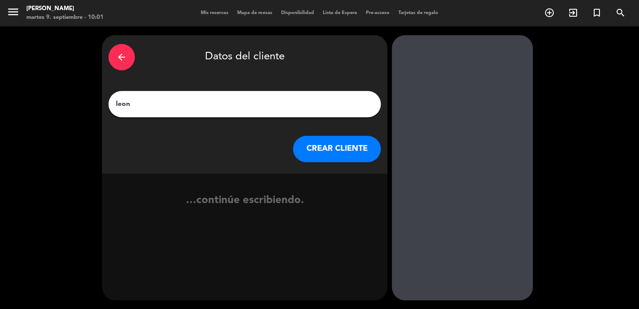
type input "leon"
click at [316, 146] on button "CREAR CLIENTE" at bounding box center [337, 149] width 88 height 26
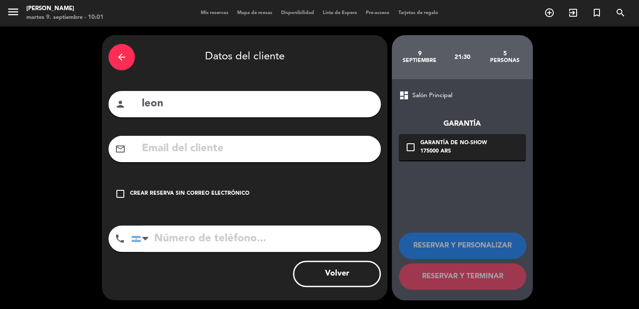
click at [120, 193] on icon "check_box_outline_blank" at bounding box center [120, 193] width 11 height 11
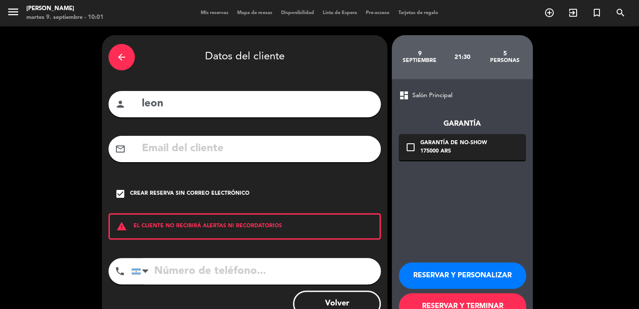
click at [474, 270] on button "RESERVAR Y PERSONALIZAR" at bounding box center [462, 275] width 127 height 26
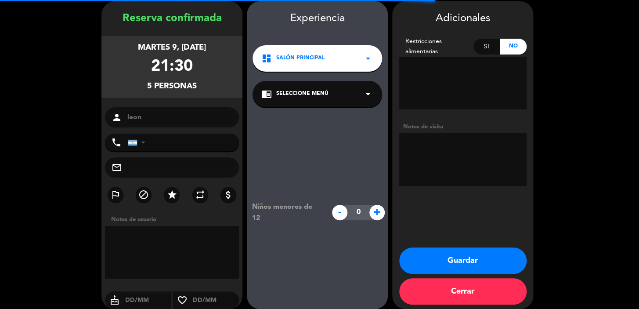
scroll to position [35, 0]
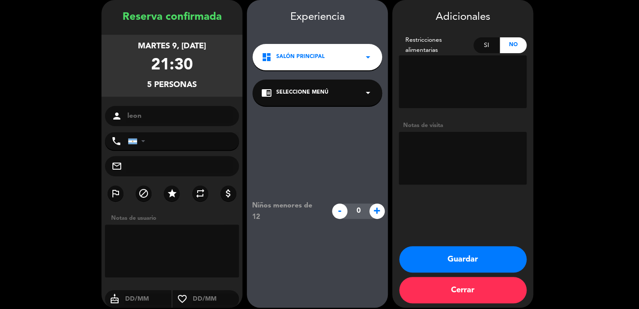
click at [419, 152] on textarea at bounding box center [463, 158] width 128 height 53
type textarea "paso diego"
click at [485, 259] on button "Guardar" at bounding box center [462, 259] width 127 height 26
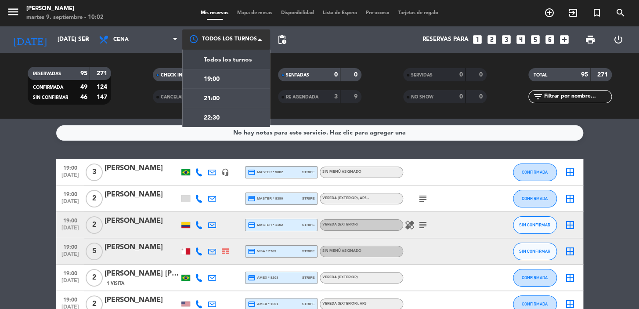
click at [236, 34] on div at bounding box center [226, 39] width 88 height 20
click at [240, 97] on div "21:00" at bounding box center [226, 97] width 88 height 19
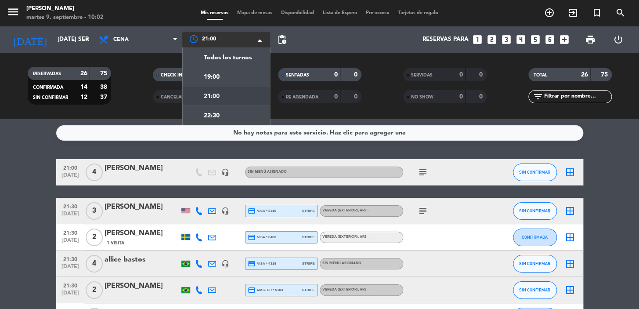
click at [243, 38] on div at bounding box center [226, 40] width 88 height 16
click at [285, 31] on span "pending_actions" at bounding box center [282, 40] width 18 height 18
click at [240, 35] on div at bounding box center [226, 40] width 88 height 16
click at [242, 54] on span "Todos los turnos" at bounding box center [228, 58] width 48 height 10
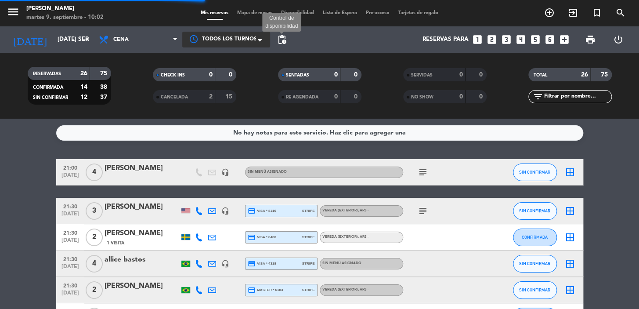
click at [285, 36] on span "pending_actions" at bounding box center [282, 39] width 11 height 11
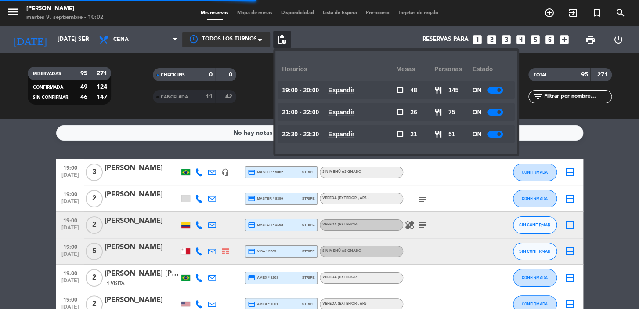
click at [333, 89] on div "19:00 - 20:00 Expandir" at bounding box center [339, 90] width 114 height 18
click at [344, 94] on span "Expandir" at bounding box center [341, 90] width 26 height 10
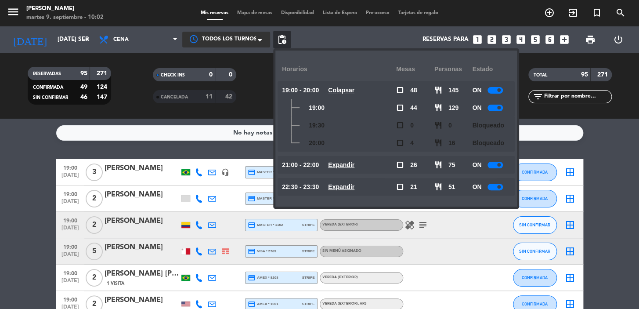
click at [351, 158] on div "21:00 - 22:00 Expandir" at bounding box center [339, 165] width 114 height 18
click at [355, 161] on u "Expandir" at bounding box center [341, 164] width 26 height 7
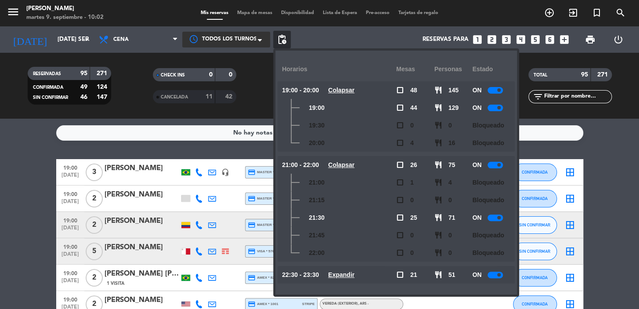
click at [355, 279] on span "Expandir" at bounding box center [341, 275] width 26 height 10
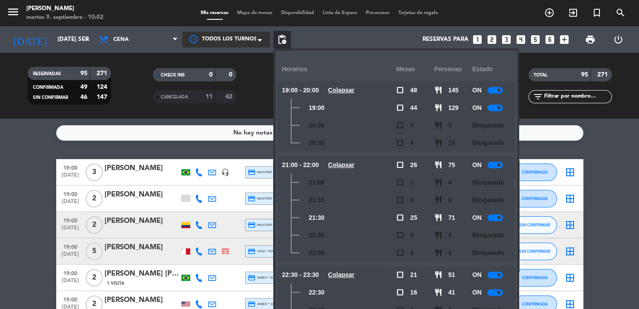
scroll to position [68, 0]
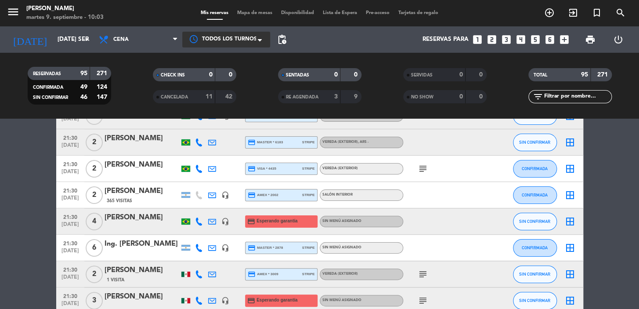
scroll to position [1517, 0]
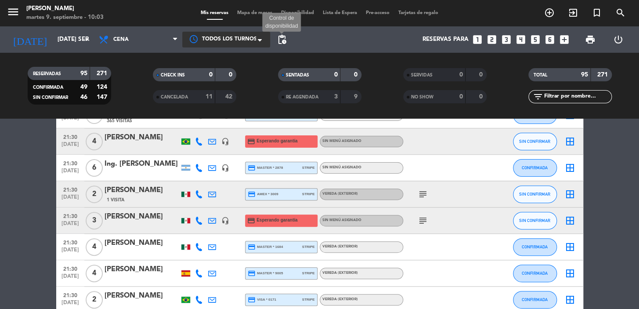
click at [282, 40] on span "pending_actions" at bounding box center [282, 39] width 11 height 11
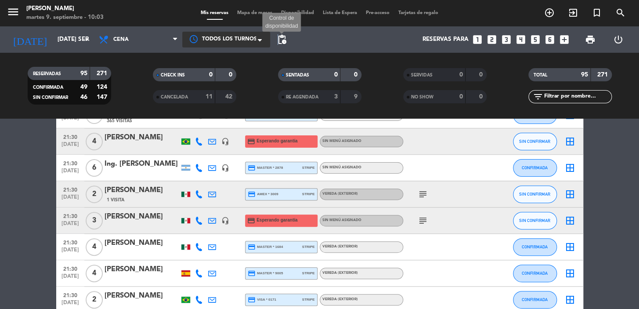
click at [278, 35] on span "pending_actions" at bounding box center [282, 39] width 11 height 11
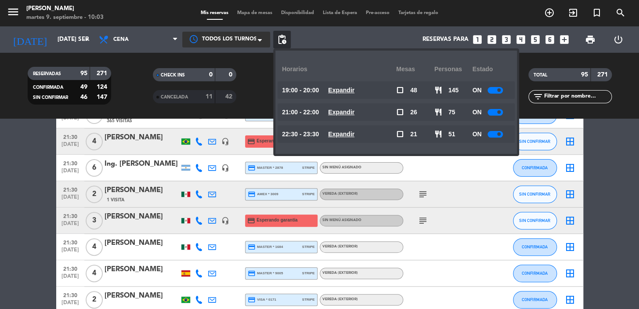
click at [495, 91] on div at bounding box center [495, 90] width 15 height 7
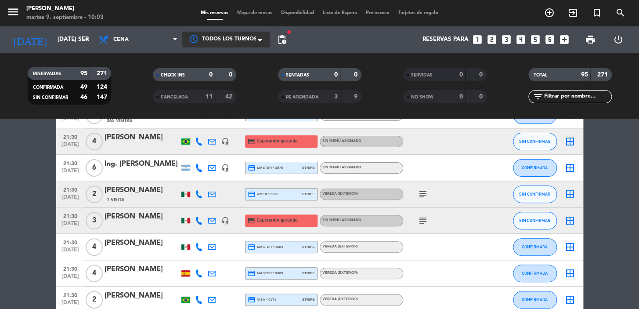
click at [520, 34] on icon "looks_4" at bounding box center [520, 39] width 11 height 11
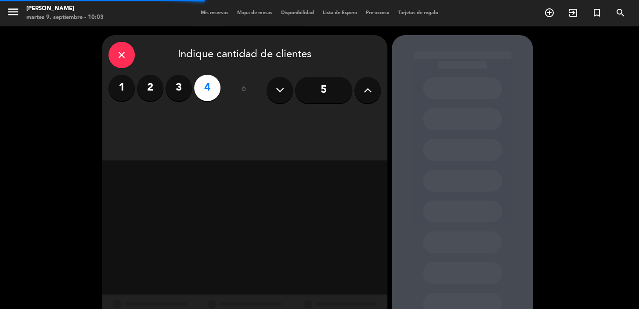
click at [299, 116] on div "close Indique cantidad de clientes 1 2 3 4 ó 5" at bounding box center [245, 97] width 286 height 125
click at [297, 116] on div "close Indique cantidad de clientes 1 2 3 4 ó 5" at bounding box center [245, 97] width 286 height 125
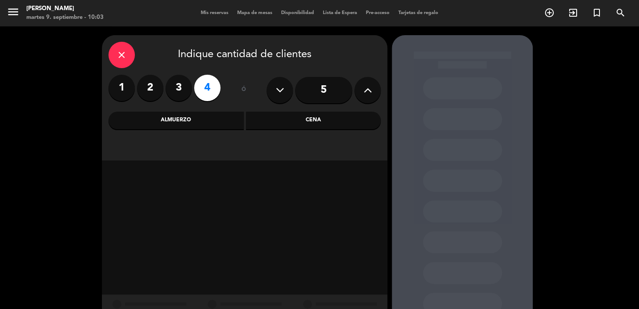
click at [261, 120] on div "Cena" at bounding box center [313, 121] width 135 height 18
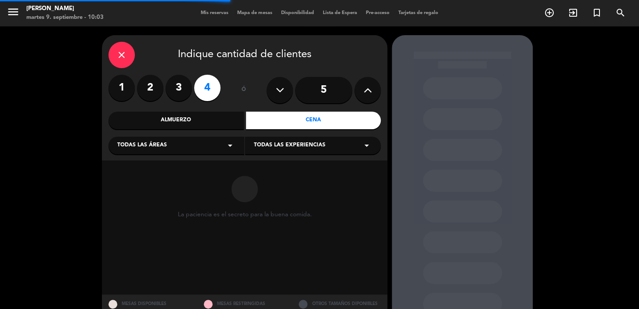
click at [204, 146] on div "Todas las áreas arrow_drop_down" at bounding box center [177, 146] width 136 height 18
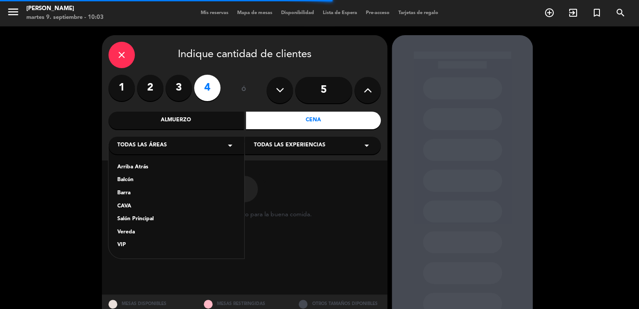
click at [173, 214] on div "Arriba Atrás Balcón Barra CAVA Salón Principal Vereda VIP" at bounding box center [177, 200] width 136 height 115
click at [138, 219] on div "Salón Principal" at bounding box center [176, 219] width 118 height 9
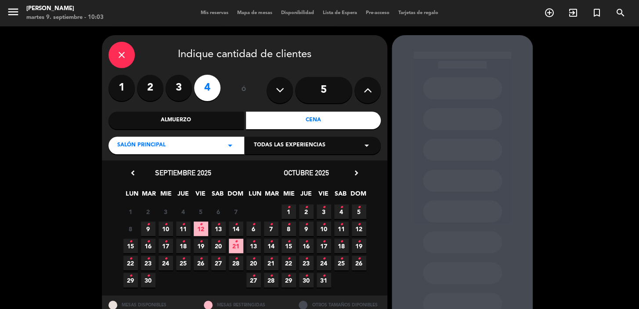
click at [272, 143] on span "Todas las experiencias" at bounding box center [290, 145] width 72 height 9
click at [281, 165] on div "Dining room" at bounding box center [313, 167] width 118 height 9
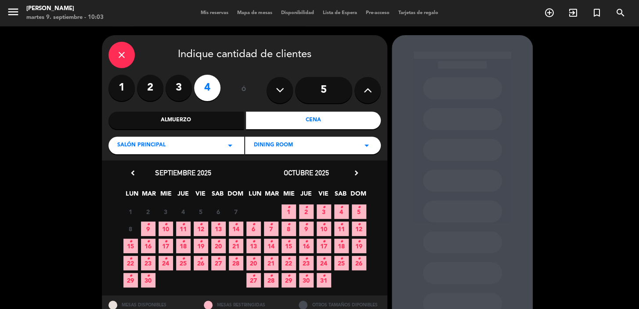
click at [151, 228] on span "9 •" at bounding box center [148, 228] width 14 height 14
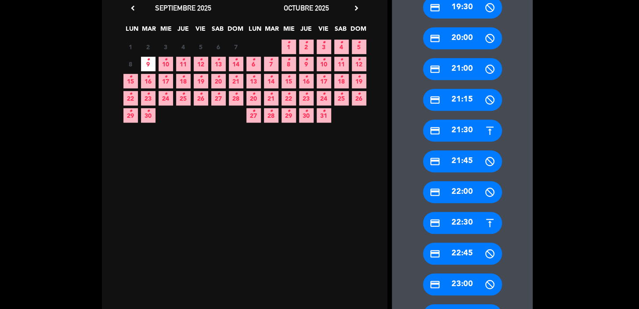
scroll to position [188, 0]
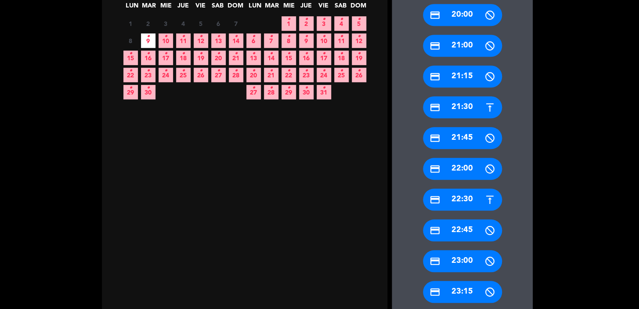
click at [460, 110] on div "credit_card 21:30" at bounding box center [462, 107] width 79 height 22
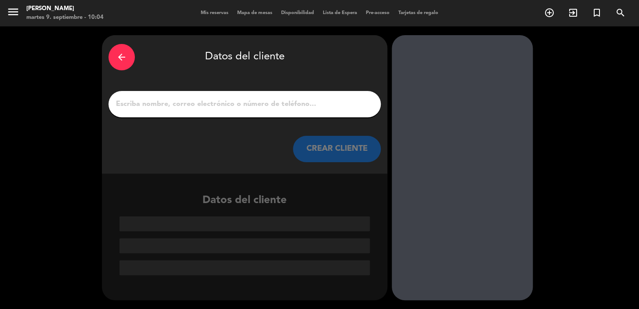
click at [259, 101] on input "1" at bounding box center [244, 104] width 259 height 12
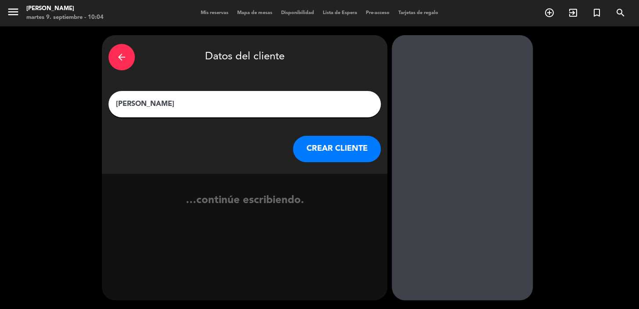
type input "[PERSON_NAME]"
click at [338, 152] on button "CREAR CLIENTE" at bounding box center [337, 149] width 88 height 26
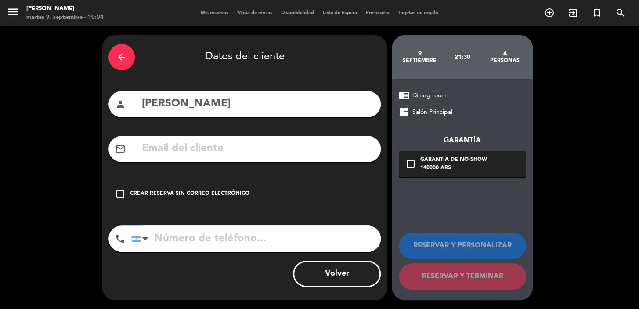
click at [259, 155] on input "text" at bounding box center [257, 149] width 233 height 18
click at [260, 148] on input "text" at bounding box center [257, 149] width 233 height 18
type input "caminesbruno gmail.cp"
click at [246, 243] on input "tel" at bounding box center [256, 238] width 250 height 26
type input "1136300227"
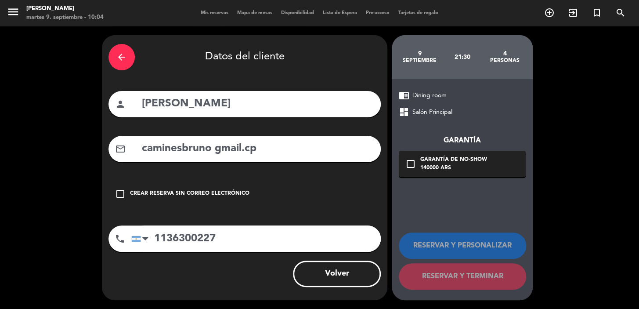
click at [259, 150] on input "caminesbruno gmail.cp" at bounding box center [257, 149] width 233 height 18
click at [215, 149] on input "caminesbruno [DOMAIN_NAME]" at bounding box center [257, 149] width 233 height 18
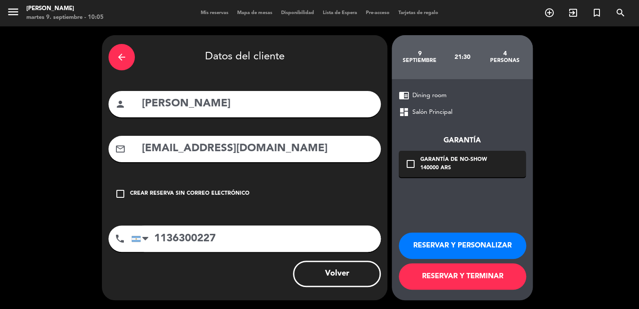
type input "[EMAIL_ADDRESS][DOMAIN_NAME]"
drag, startPoint x: 459, startPoint y: 161, endPoint x: 466, endPoint y: 170, distance: 11.9
click at [458, 161] on div "Garantía de no-show" at bounding box center [453, 160] width 67 height 9
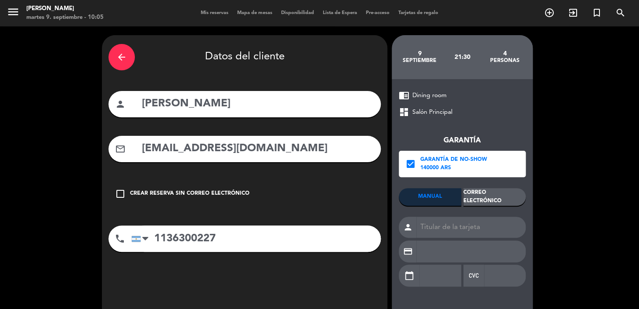
drag, startPoint x: 500, startPoint y: 200, endPoint x: 495, endPoint y: 196, distance: 5.6
click at [500, 201] on div "Correo Electrónico" at bounding box center [495, 197] width 62 height 18
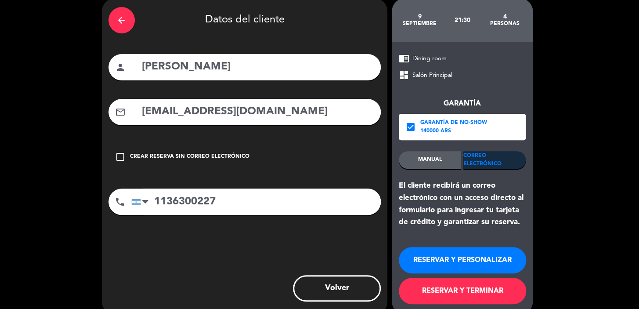
scroll to position [51, 0]
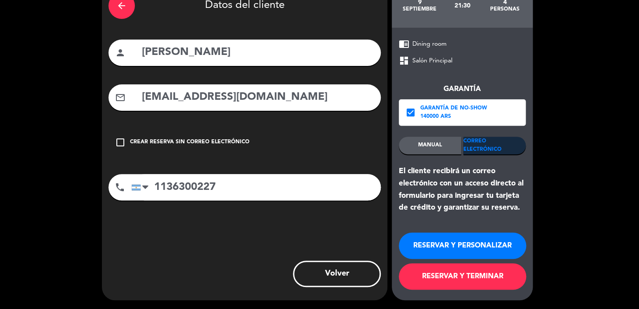
click at [462, 243] on button "RESERVAR Y PERSONALIZAR" at bounding box center [462, 245] width 127 height 26
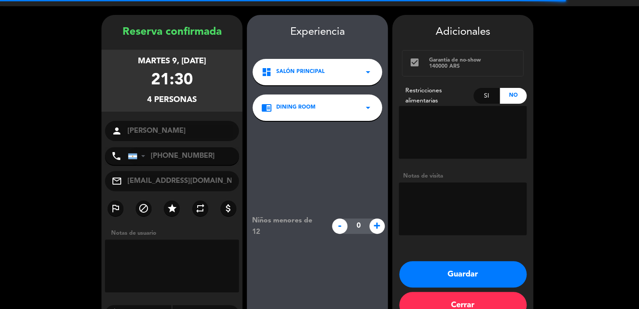
scroll to position [35, 0]
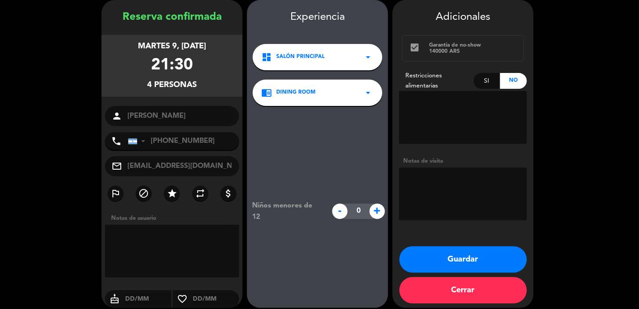
click at [440, 207] on textarea at bounding box center [463, 193] width 128 height 53
type textarea "salon"
click at [481, 253] on button "Guardar" at bounding box center [462, 259] width 127 height 26
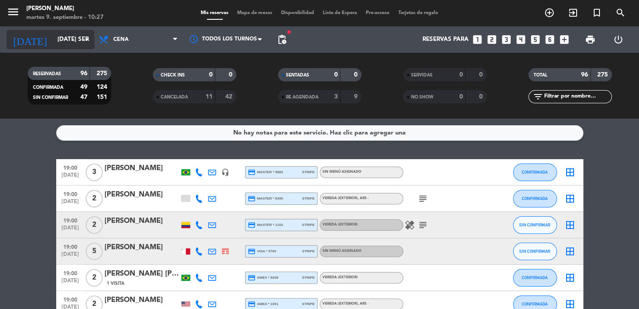
click at [57, 30] on div "[DATE] [DATE] sep. arrow_drop_down" at bounding box center [51, 39] width 88 height 19
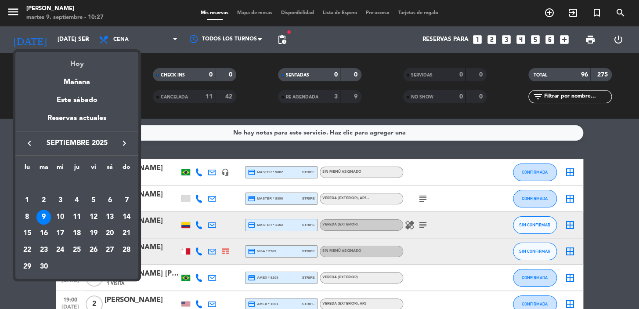
click at [72, 66] on div "Hoy" at bounding box center [76, 61] width 123 height 18
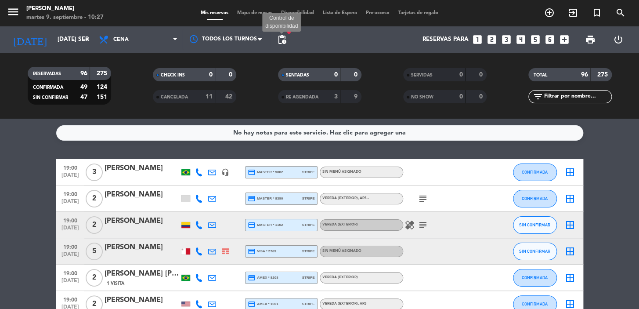
click at [278, 40] on span "pending_actions" at bounding box center [282, 39] width 11 height 11
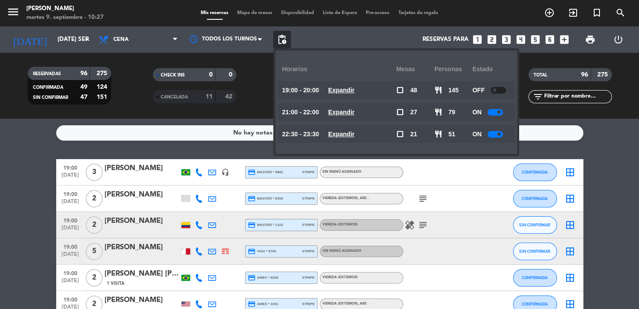
click at [355, 138] on span "Expandir" at bounding box center [341, 134] width 26 height 10
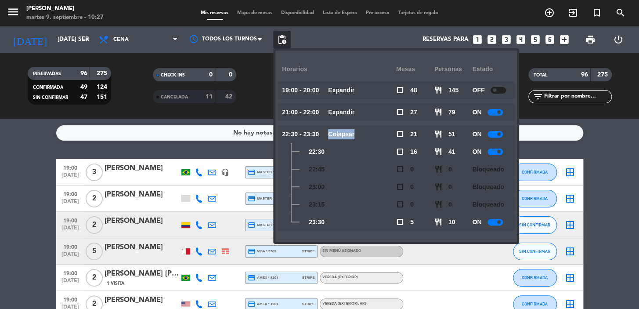
click at [355, 138] on span "Colapsar" at bounding box center [341, 134] width 26 height 10
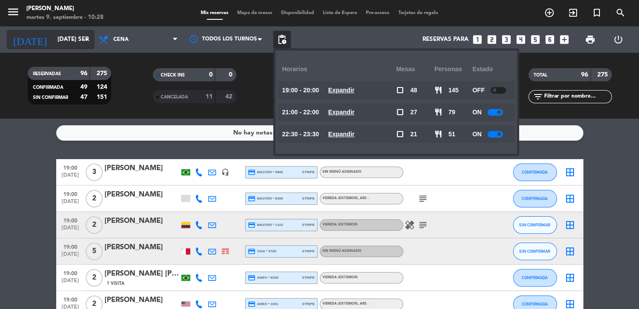
click at [84, 34] on icon "arrow_drop_down" at bounding box center [87, 39] width 11 height 11
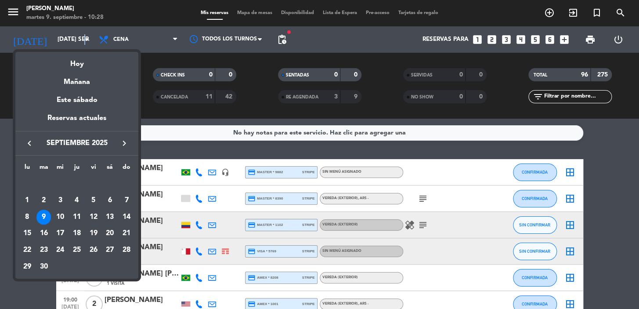
click at [123, 139] on icon "keyboard_arrow_right" at bounding box center [124, 143] width 11 height 11
click at [123, 146] on icon "keyboard_arrow_right" at bounding box center [124, 143] width 11 height 11
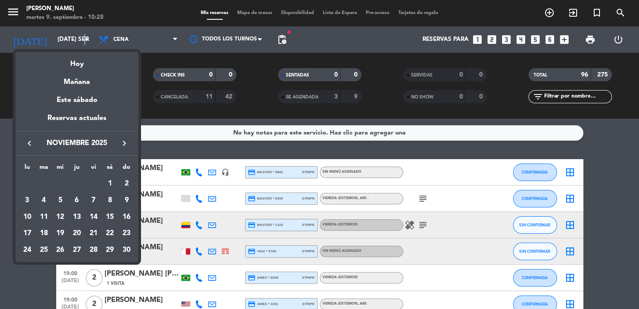
click at [88, 230] on div "21" at bounding box center [93, 233] width 15 height 15
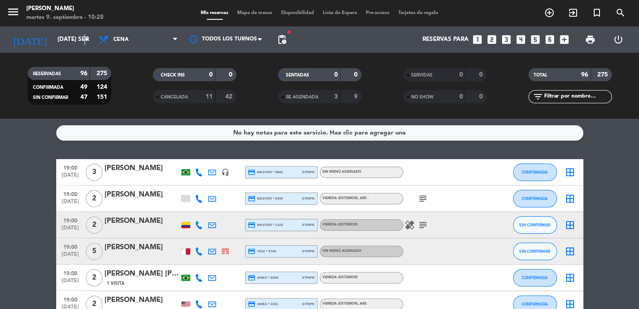
type input "vie. [DATE]"
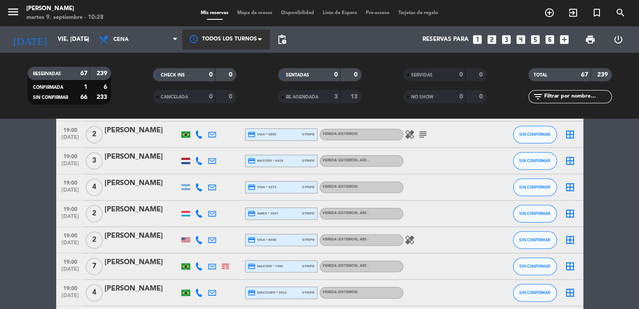
scroll to position [399, 0]
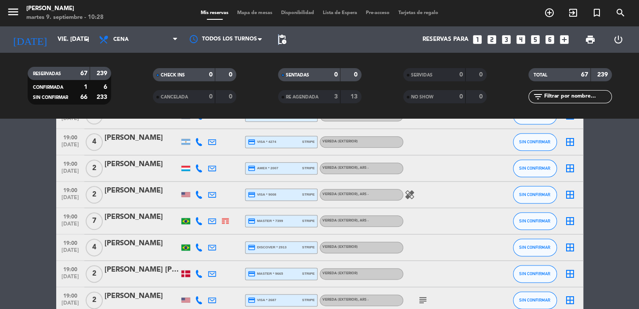
click at [279, 44] on span "pending_actions" at bounding box center [282, 39] width 11 height 11
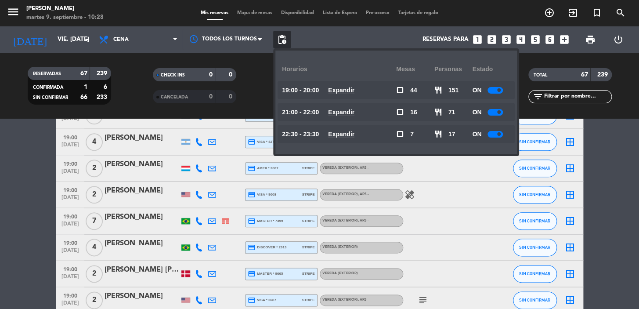
click at [350, 109] on u "Expandir" at bounding box center [341, 112] width 26 height 7
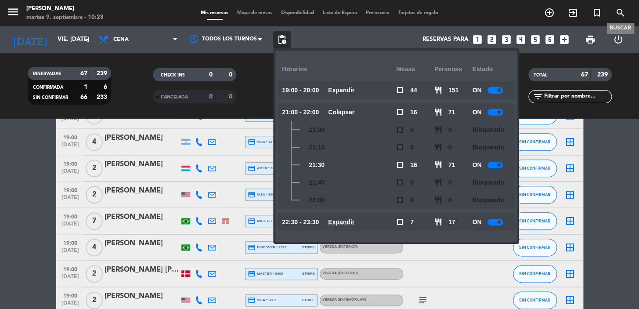
click at [623, 13] on icon "search" at bounding box center [621, 12] width 11 height 11
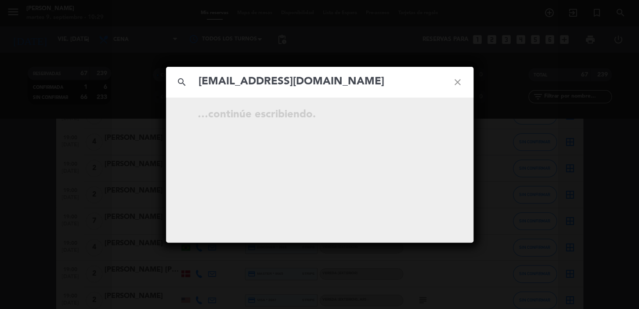
type input "[EMAIL_ADDRESS][DOMAIN_NAME]"
click at [136, 102] on div "search [EMAIL_ADDRESS][DOMAIN_NAME] close …continúe escribiendo." at bounding box center [319, 154] width 639 height 309
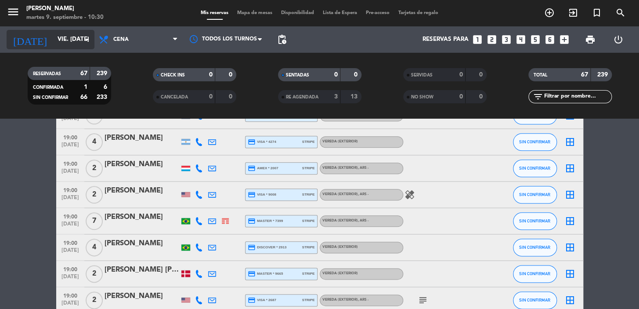
click at [69, 36] on input "vie. [DATE]" at bounding box center [92, 40] width 78 height 16
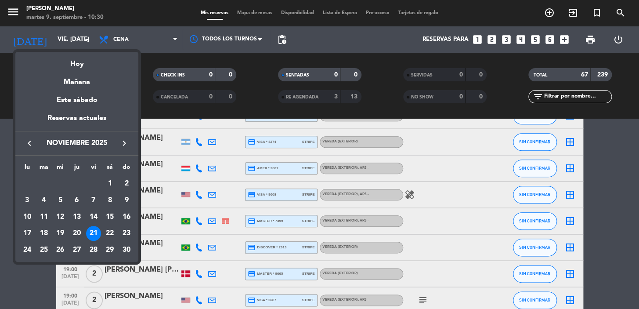
drag, startPoint x: 61, startPoint y: 82, endPoint x: 38, endPoint y: 7, distance: 77.6
click at [61, 82] on div "Mañana" at bounding box center [76, 79] width 123 height 18
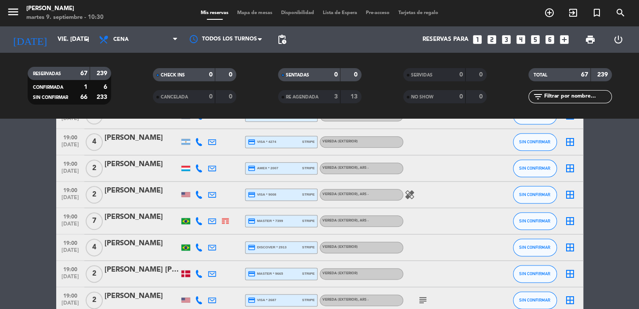
type input "mié. [DATE]"
